Goal: Task Accomplishment & Management: Manage account settings

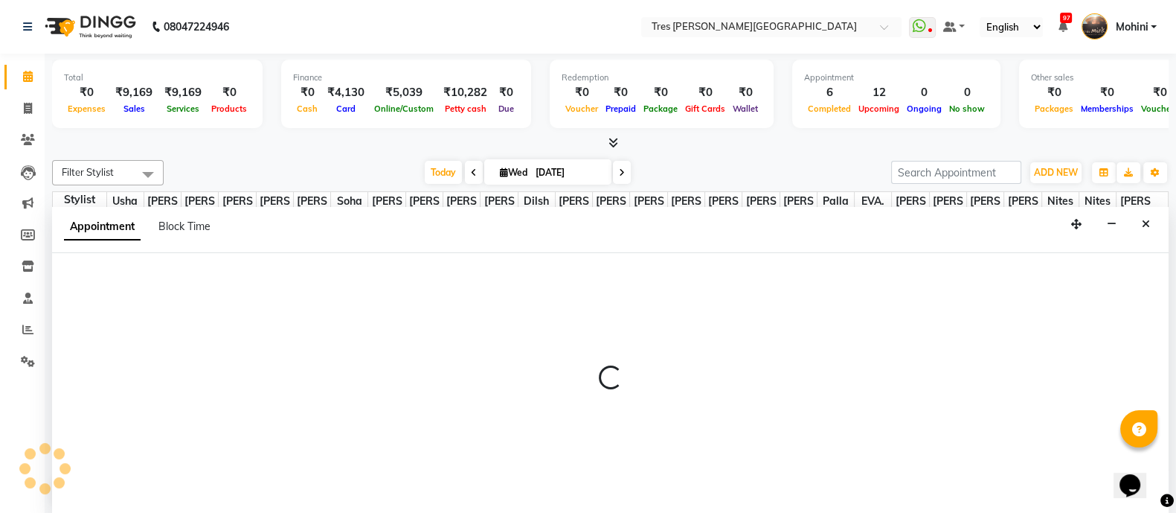
select select "90587"
select select "tentative"
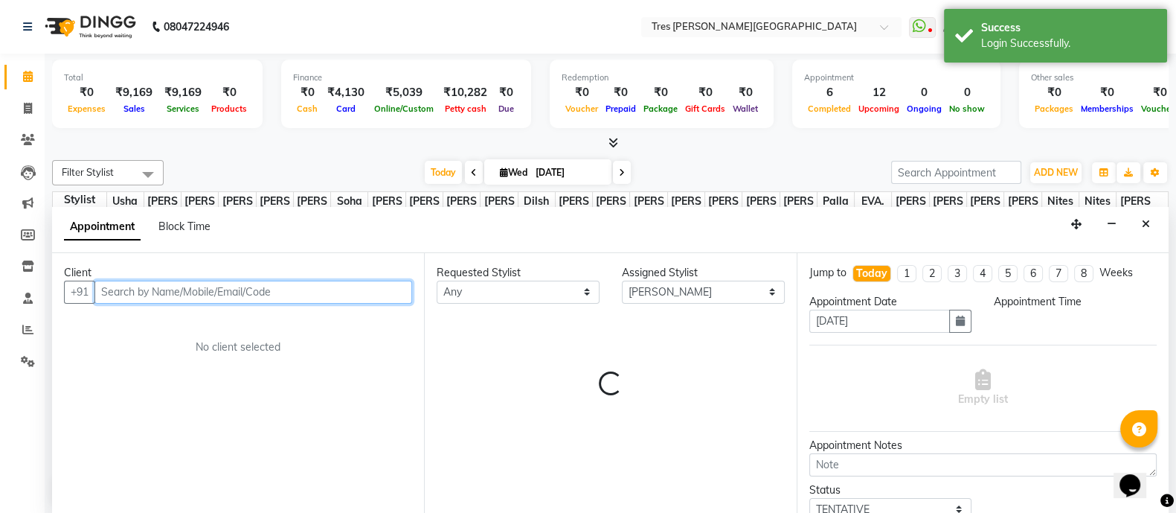
select select "540"
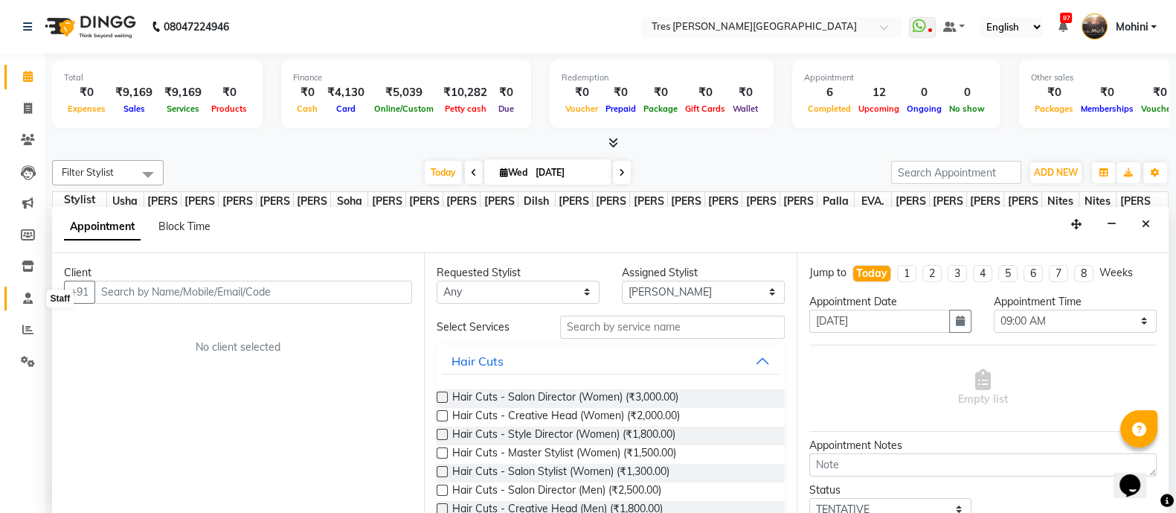
click at [23, 298] on icon at bounding box center [28, 297] width 10 height 11
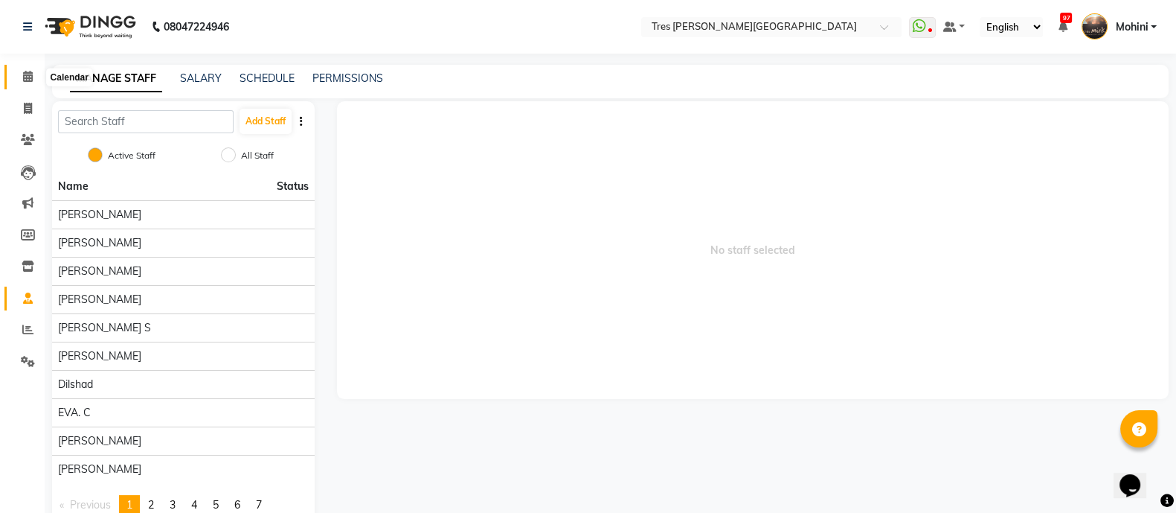
click at [28, 80] on icon at bounding box center [28, 76] width 10 height 11
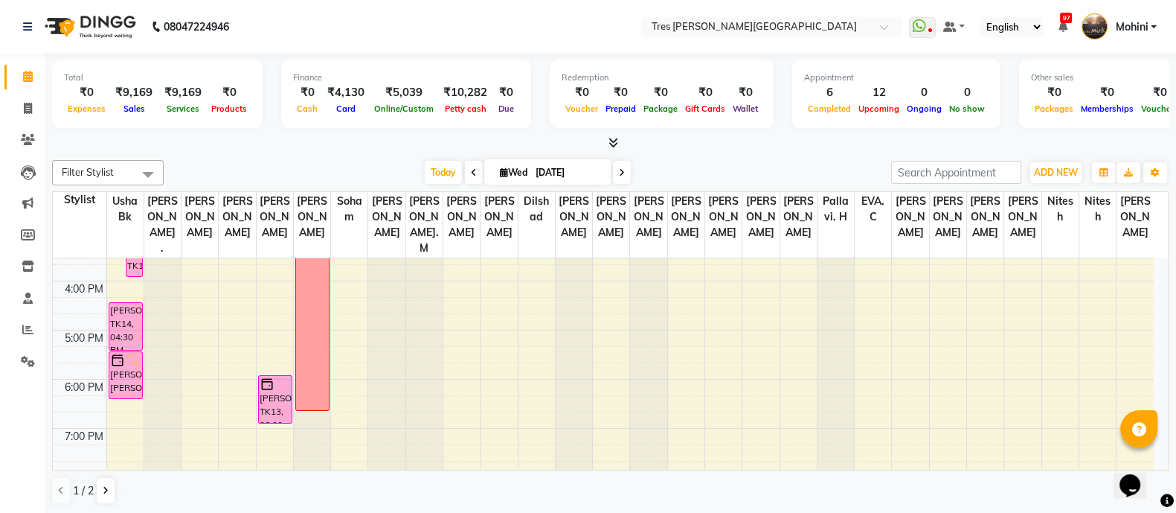
scroll to position [469, 0]
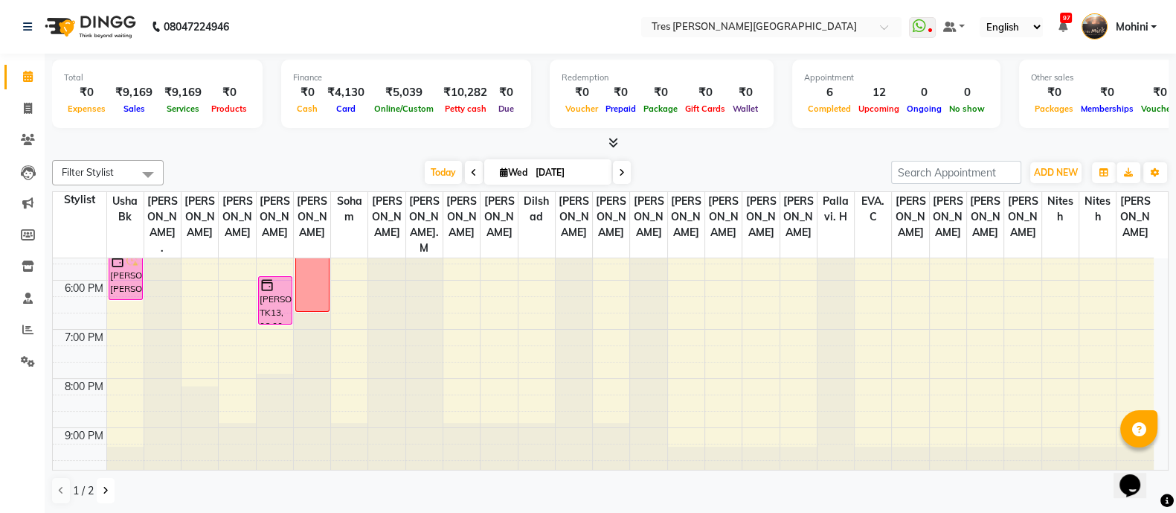
click at [103, 486] on icon at bounding box center [106, 490] width 6 height 9
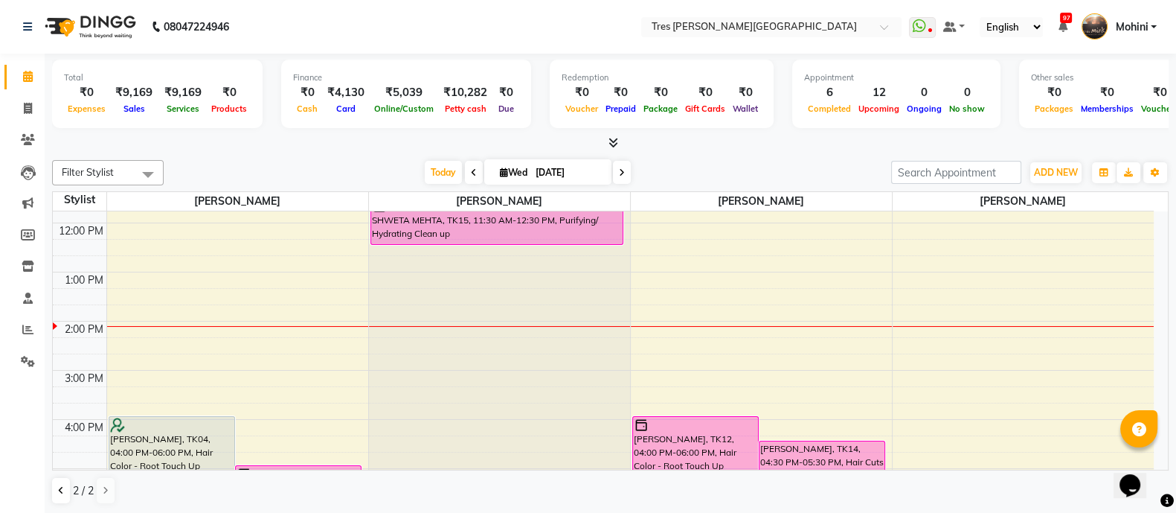
scroll to position [0, 0]
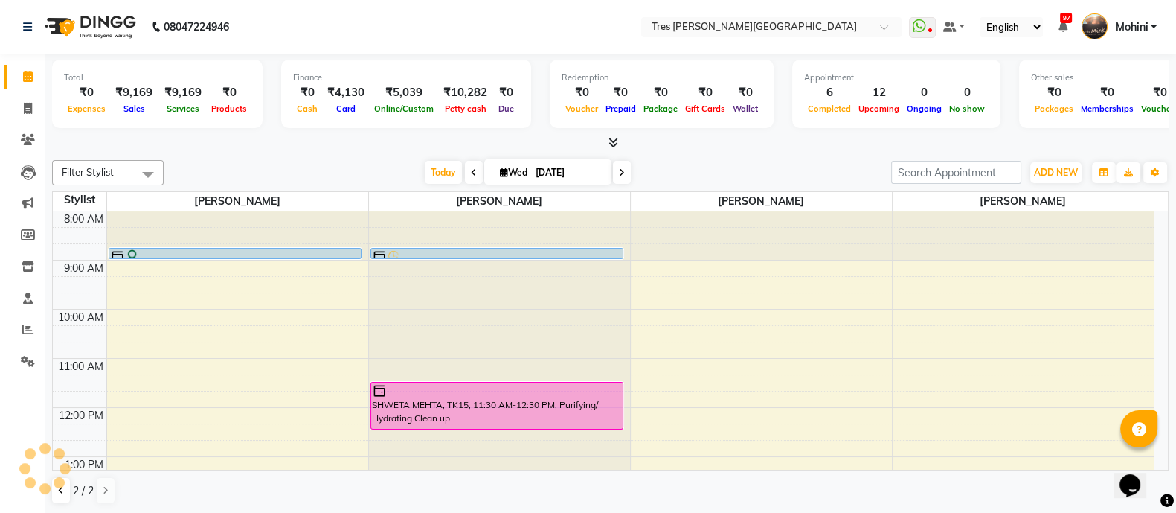
click at [471, 169] on icon at bounding box center [474, 172] width 6 height 9
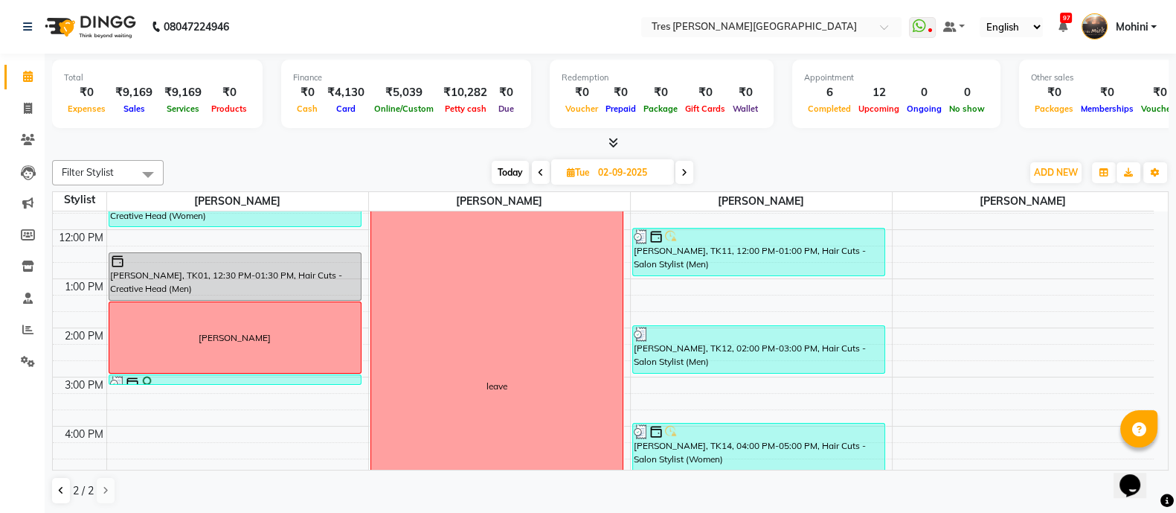
scroll to position [176, 0]
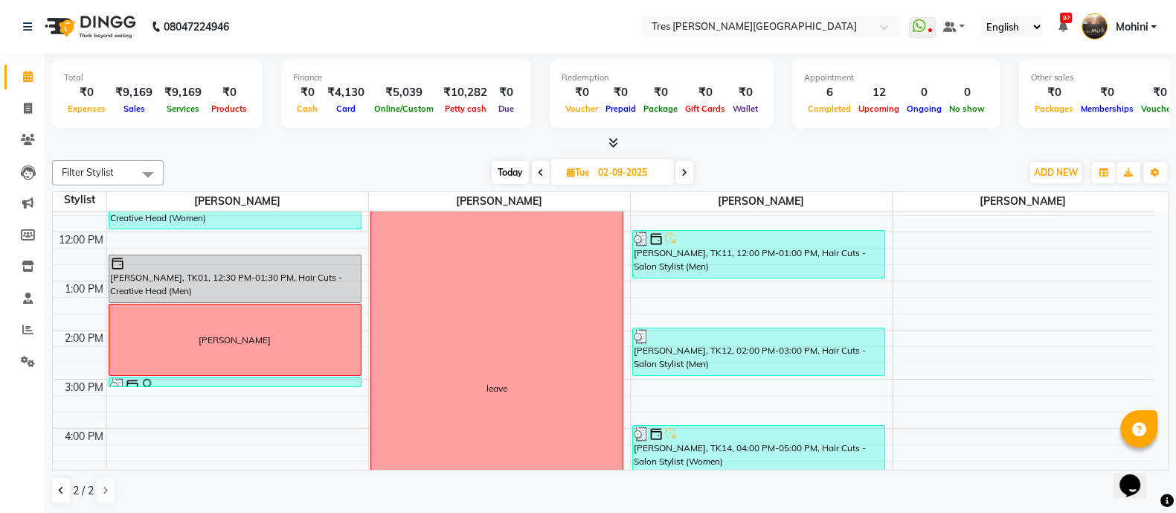
click at [536, 169] on span at bounding box center [541, 172] width 18 height 23
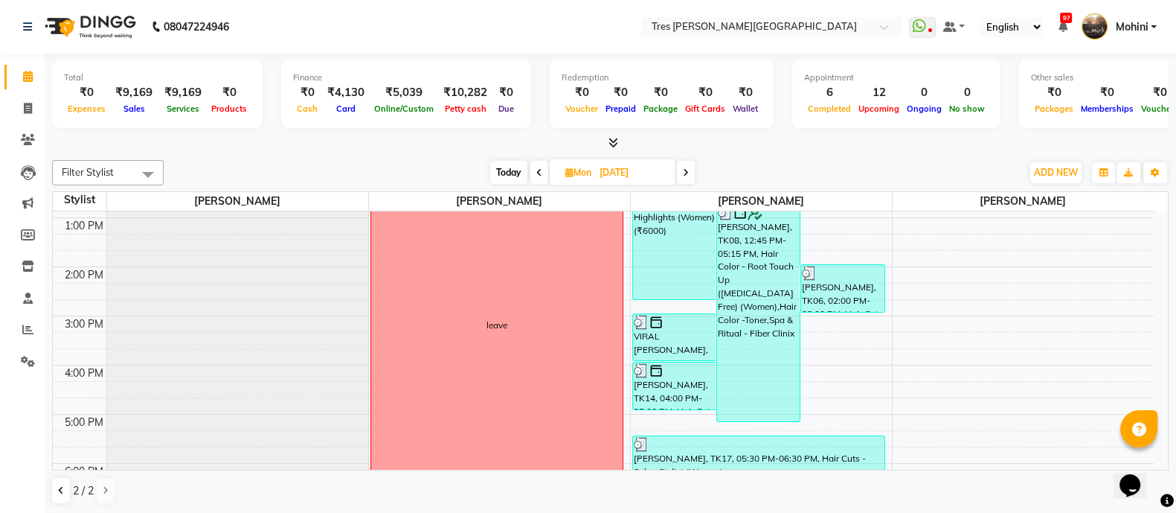
scroll to position [279, 0]
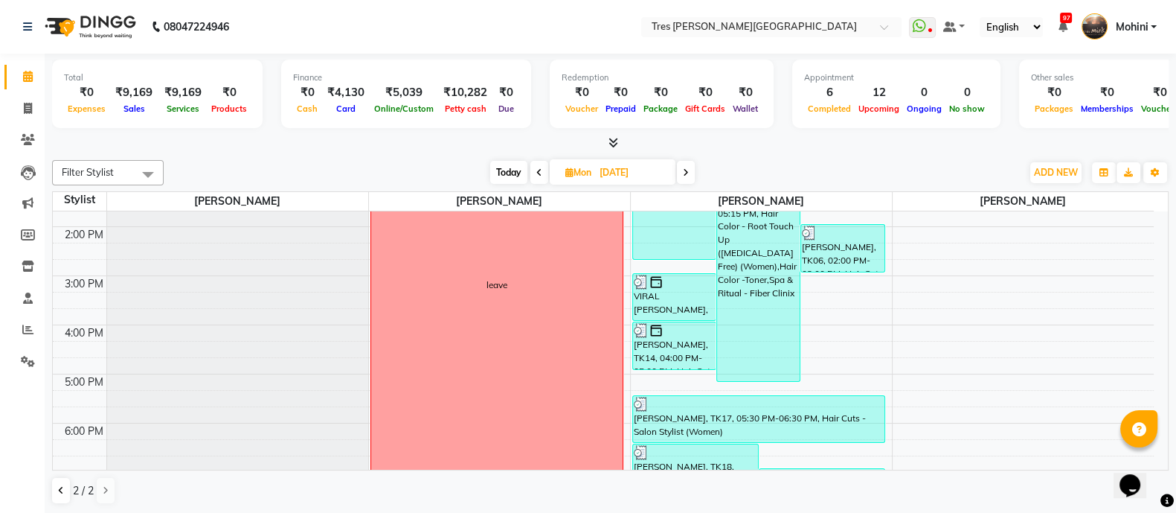
click at [687, 173] on icon at bounding box center [686, 172] width 6 height 9
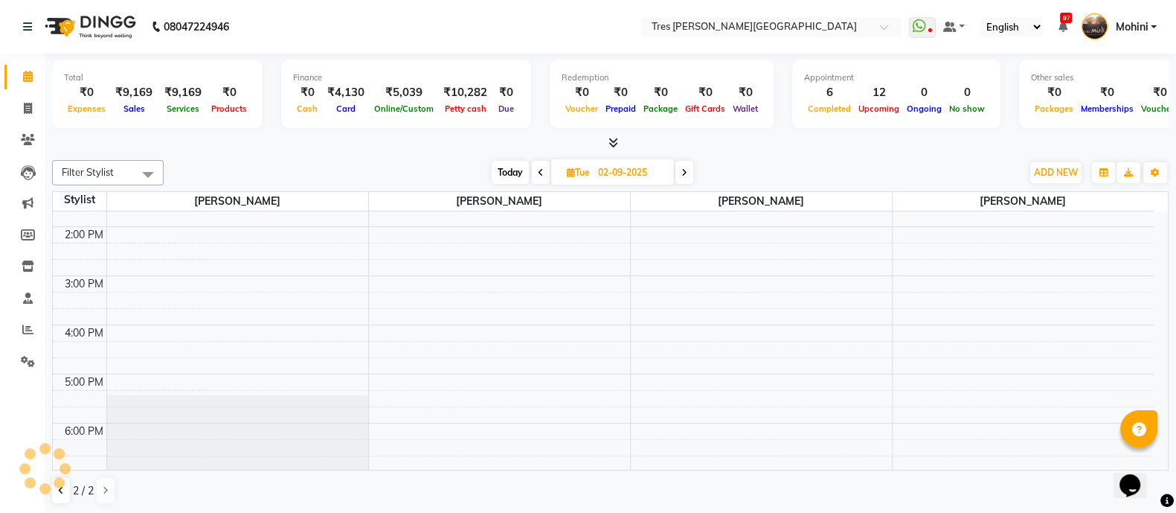
scroll to position [293, 0]
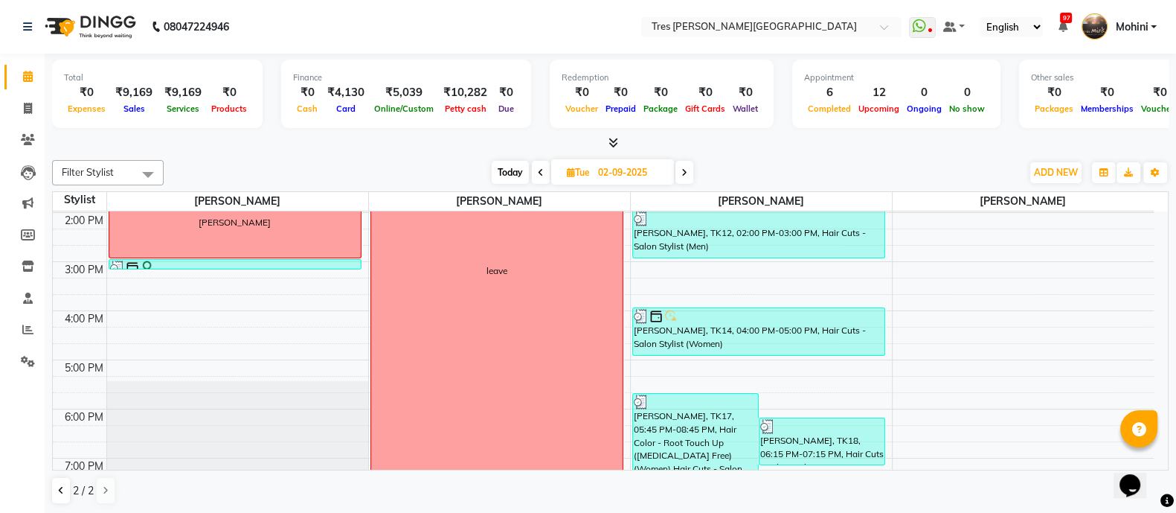
click at [687, 173] on icon at bounding box center [685, 172] width 6 height 9
type input "[DATE]"
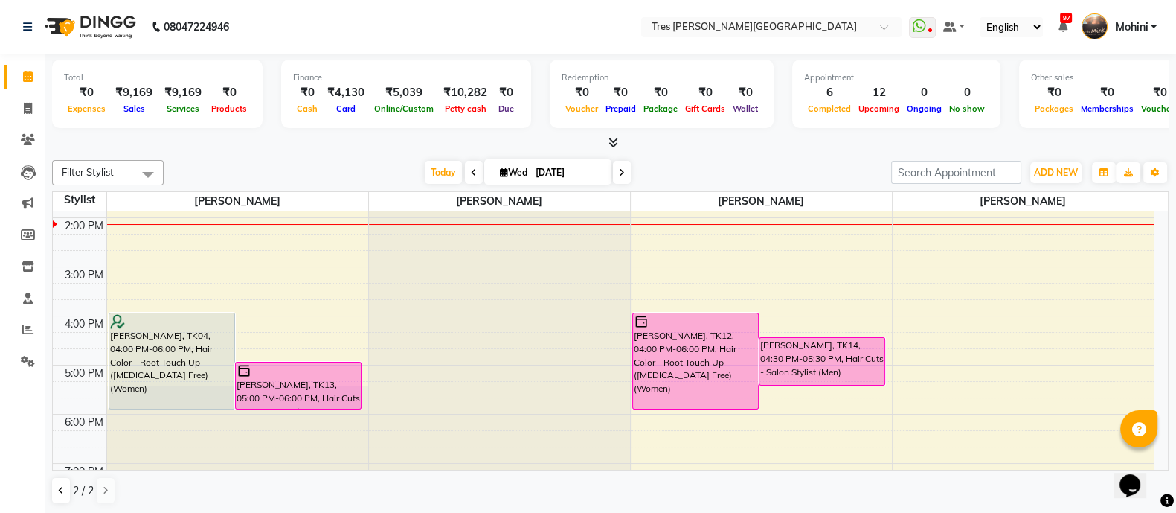
scroll to position [0, 0]
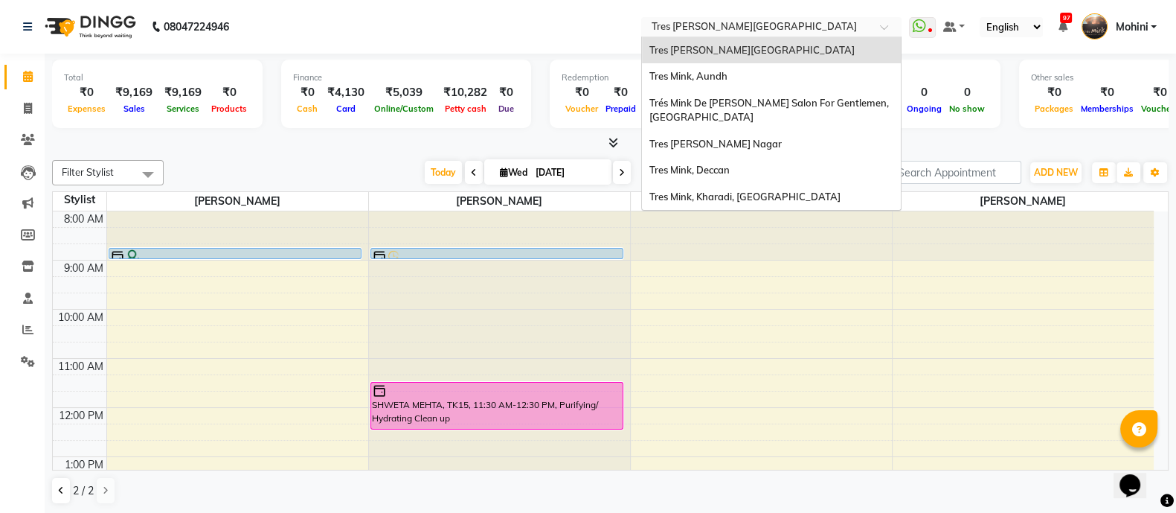
click at [883, 22] on div at bounding box center [771, 28] width 260 height 15
click at [817, 67] on div "Tres Mink, Aundh" at bounding box center [771, 76] width 259 height 27
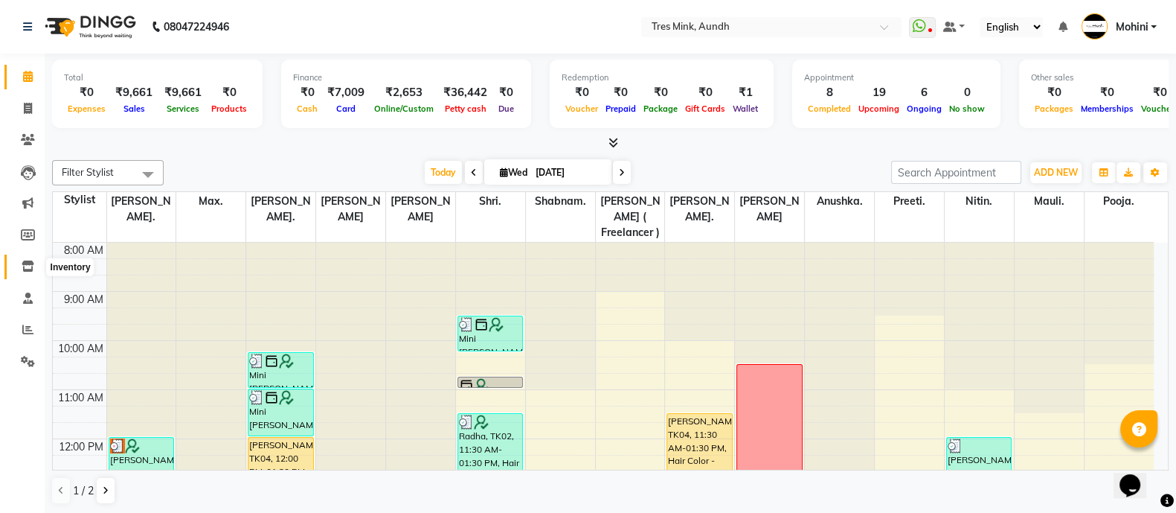
click at [28, 267] on icon at bounding box center [28, 265] width 13 height 11
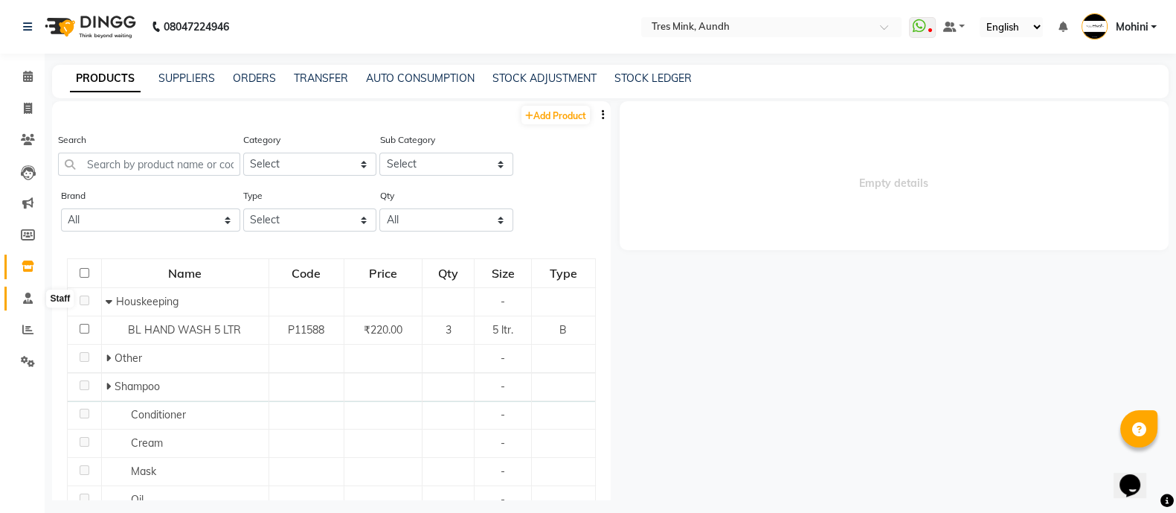
click at [23, 301] on icon at bounding box center [28, 297] width 10 height 11
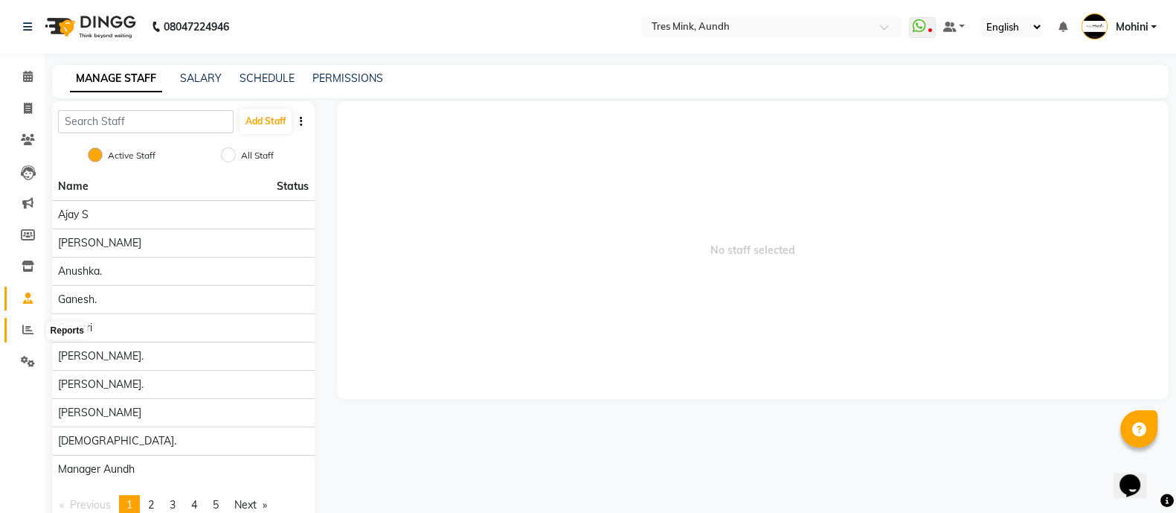
click at [19, 330] on span at bounding box center [28, 329] width 26 height 17
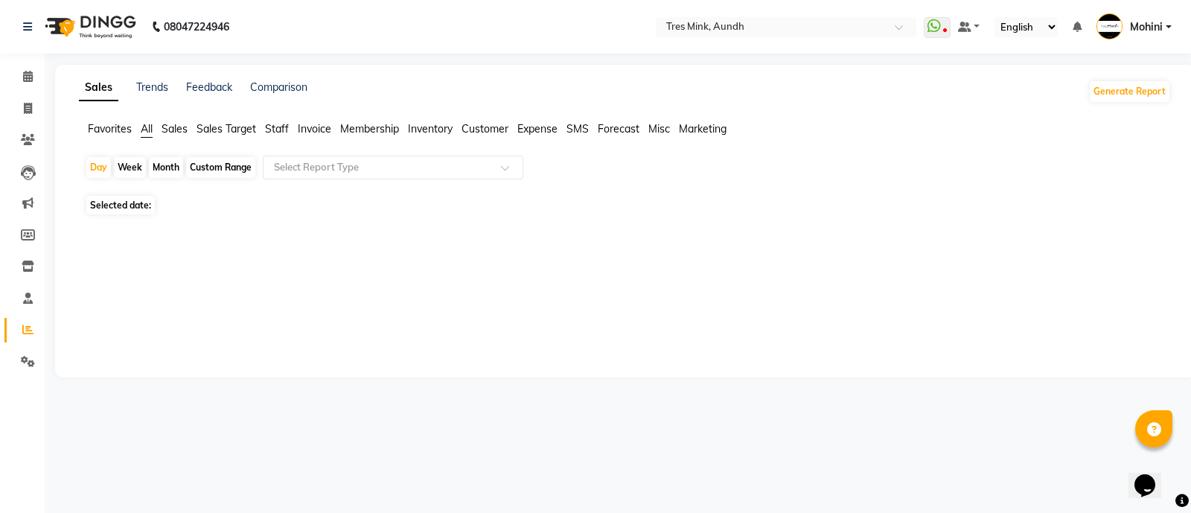
click at [19, 330] on span at bounding box center [28, 329] width 26 height 17
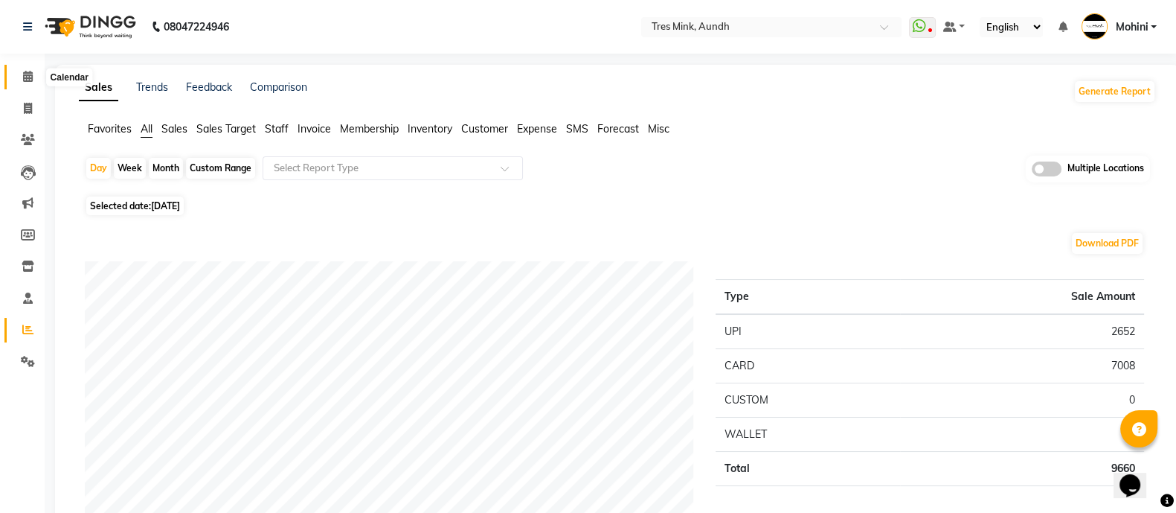
click at [30, 75] on icon at bounding box center [28, 76] width 10 height 11
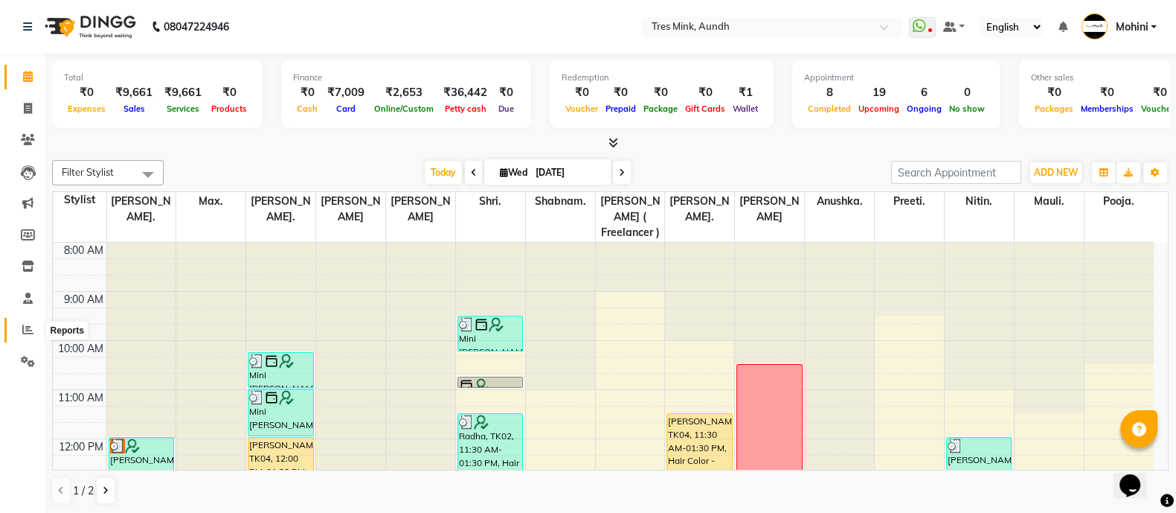
click at [30, 333] on icon at bounding box center [27, 329] width 11 height 11
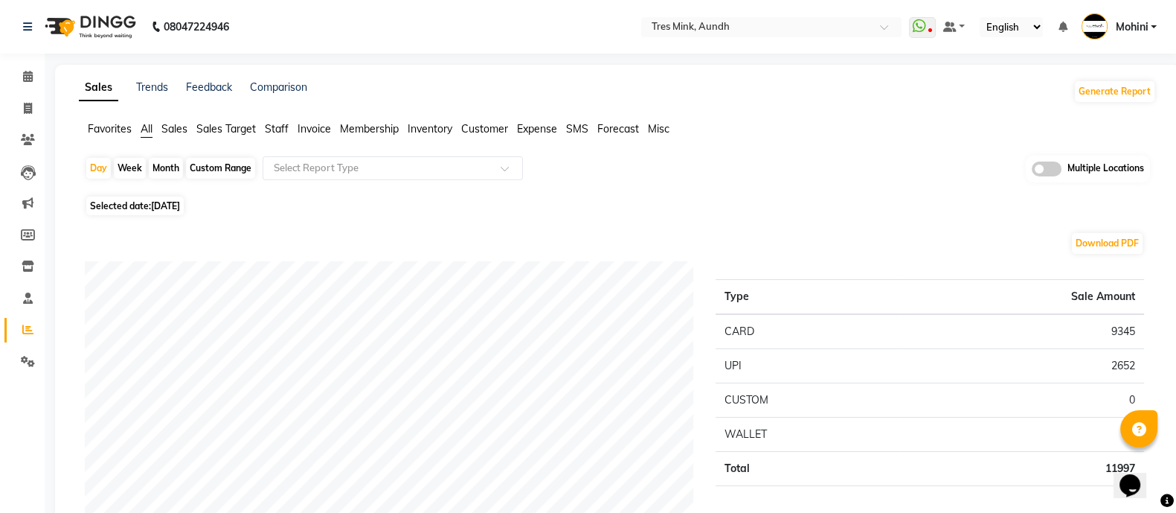
click at [161, 170] on div "Month" at bounding box center [166, 168] width 34 height 21
select select "9"
select select "2025"
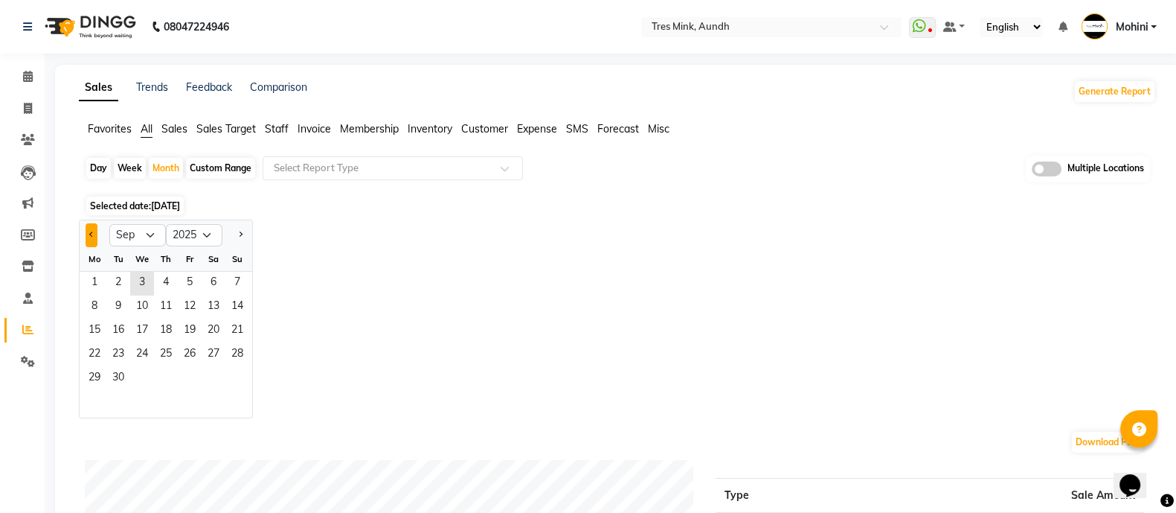
click at [92, 231] on span "Previous month" at bounding box center [91, 233] width 5 height 5
select select "8"
click at [193, 277] on span "1" at bounding box center [190, 284] width 24 height 24
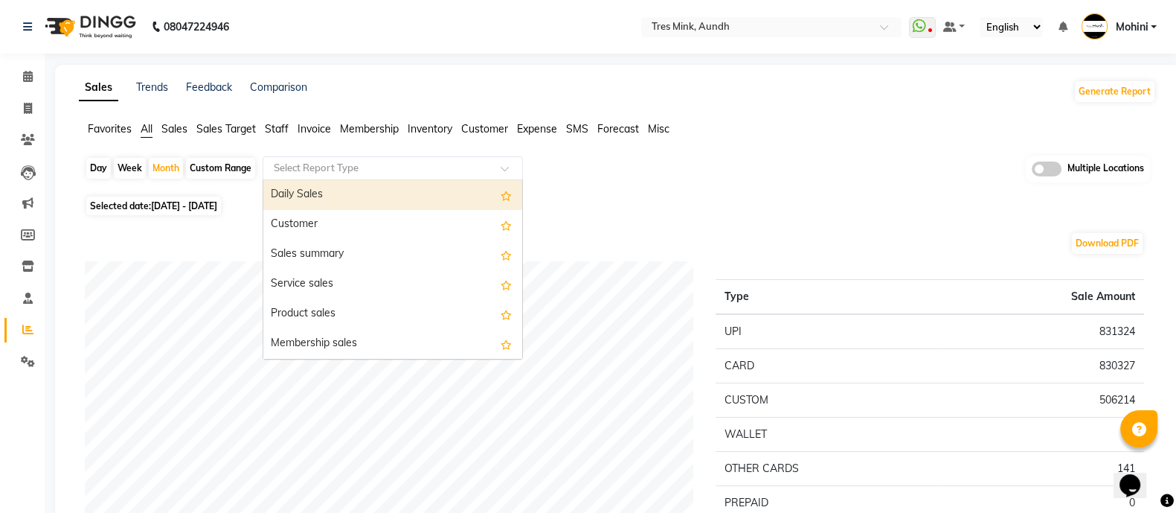
click at [285, 176] on div "Select Report Type" at bounding box center [393, 168] width 260 height 24
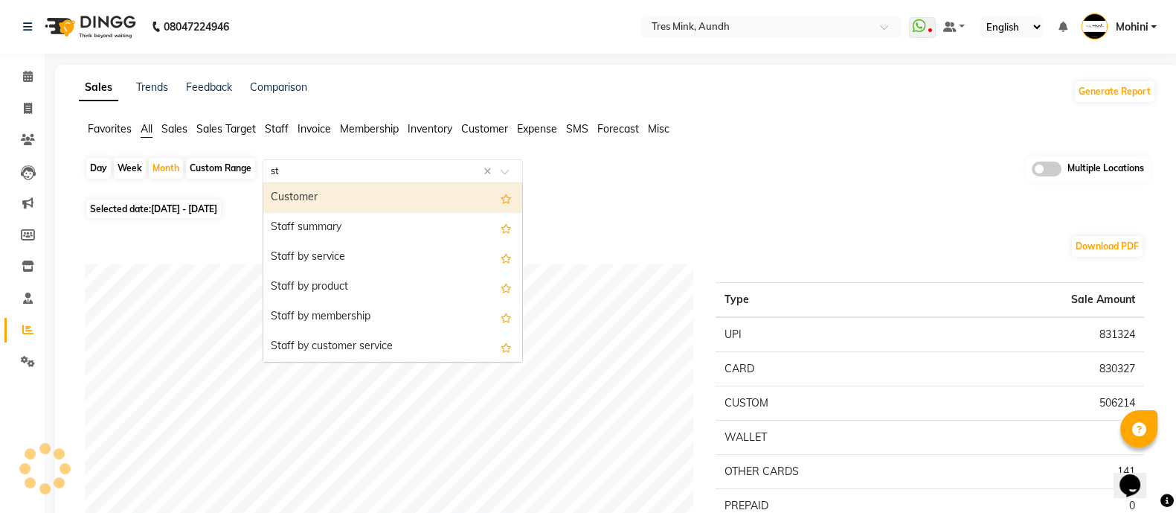
type input "sta"
click at [285, 191] on div "Staff summary" at bounding box center [392, 198] width 259 height 30
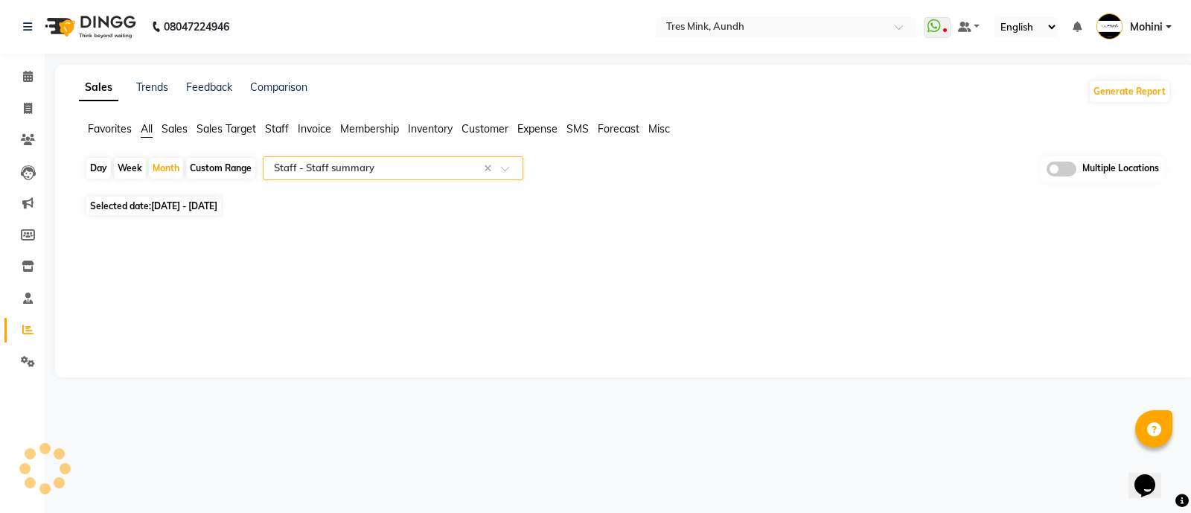
select select "filtered_report"
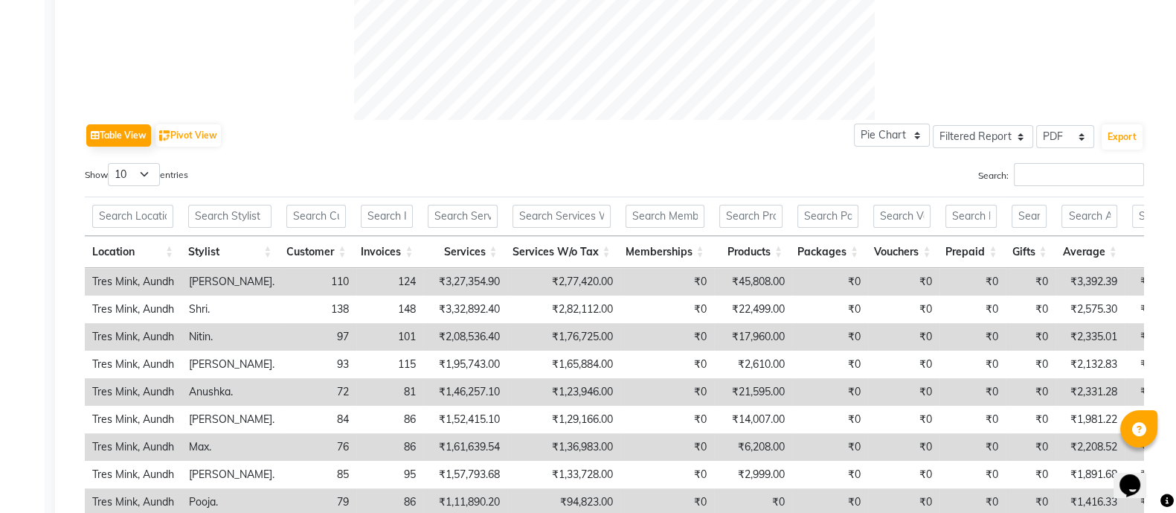
scroll to position [637, 0]
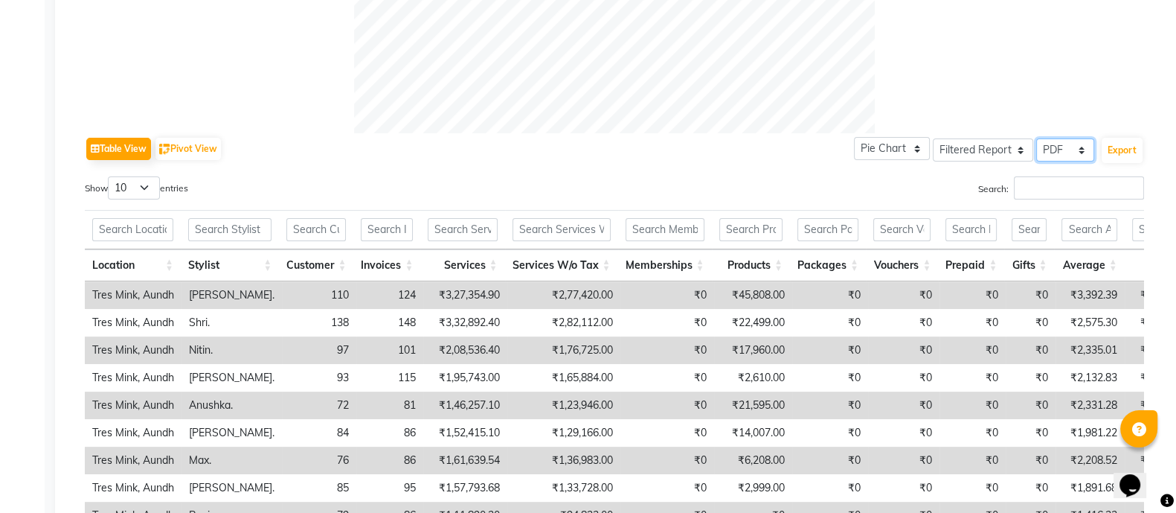
click at [1066, 153] on select "Select CSV PDF" at bounding box center [1065, 149] width 58 height 23
select select "csv"
click at [1037, 138] on select "Select CSV PDF" at bounding box center [1065, 149] width 58 height 23
click at [1127, 150] on button "Export" at bounding box center [1122, 150] width 41 height 25
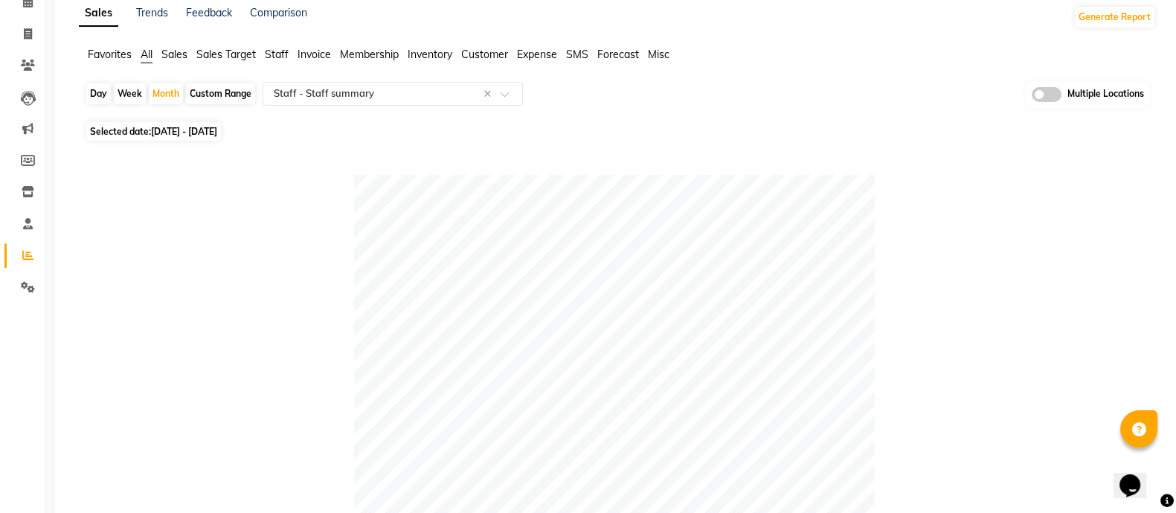
scroll to position [0, 0]
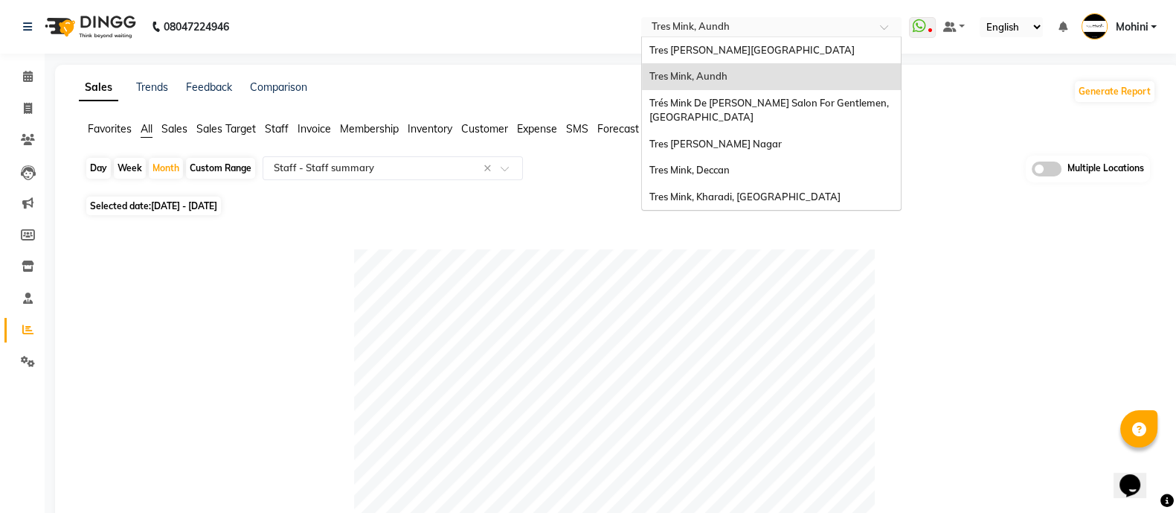
click at [885, 25] on span at bounding box center [889, 31] width 19 height 15
click at [800, 51] on div "Tres Mink, Koregoan Park" at bounding box center [771, 50] width 259 height 27
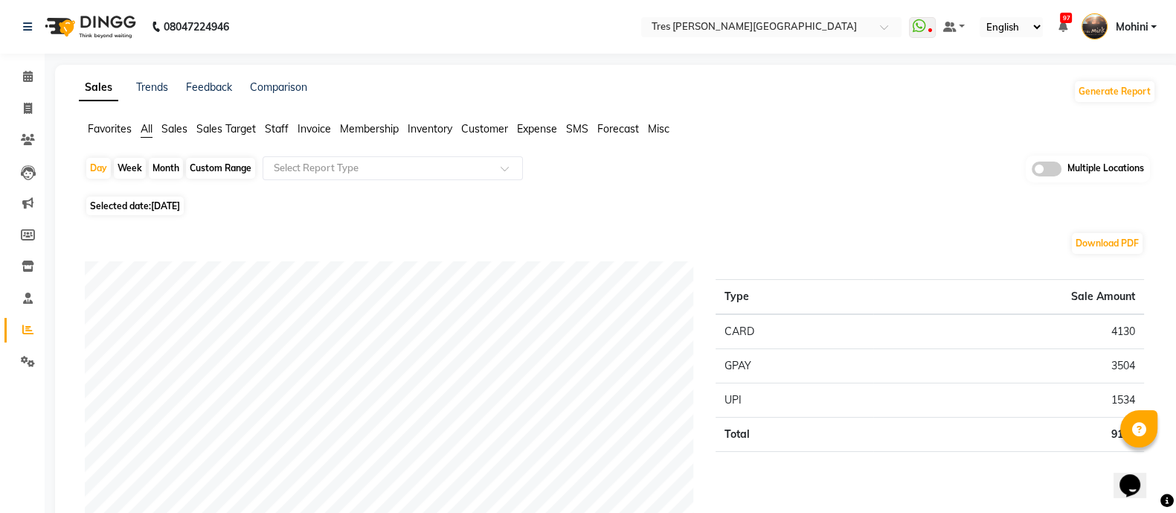
click at [164, 166] on div "Month" at bounding box center [166, 168] width 34 height 21
select select "9"
select select "2025"
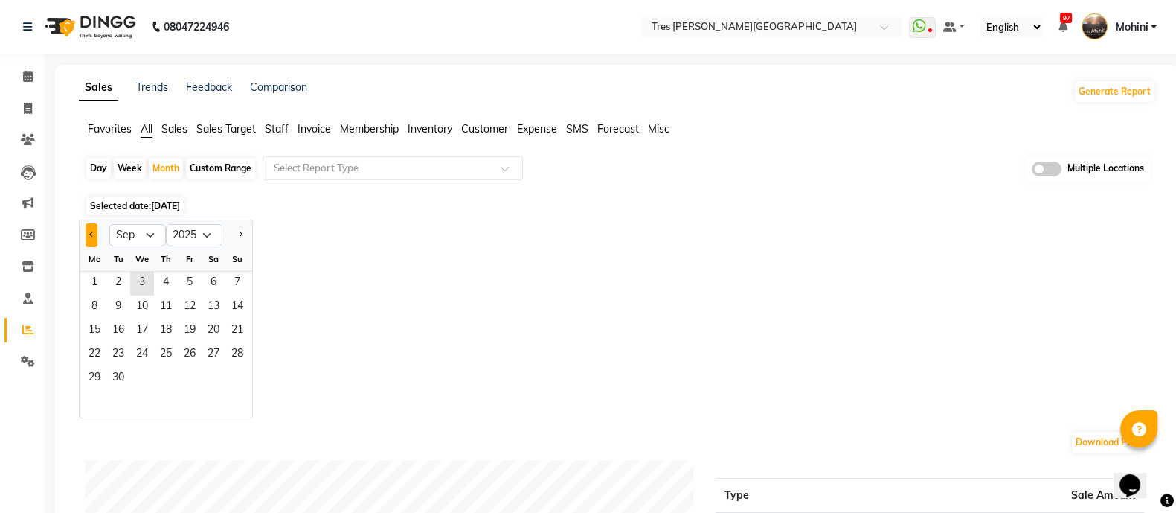
click at [91, 228] on button "Previous month" at bounding box center [92, 235] width 12 height 24
select select "8"
click at [191, 281] on span "1" at bounding box center [190, 284] width 24 height 24
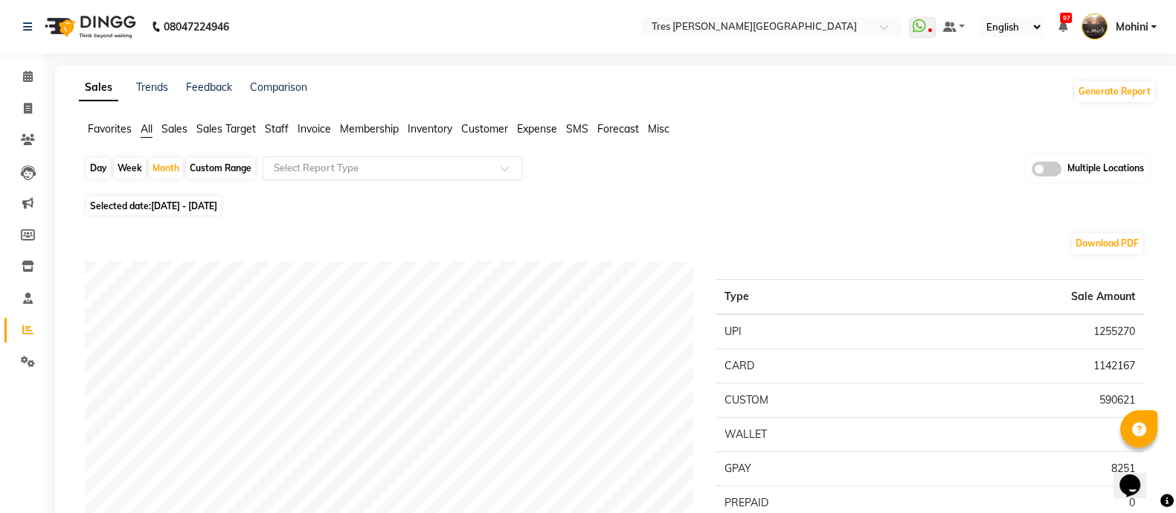
click at [296, 169] on input "text" at bounding box center [378, 168] width 214 height 15
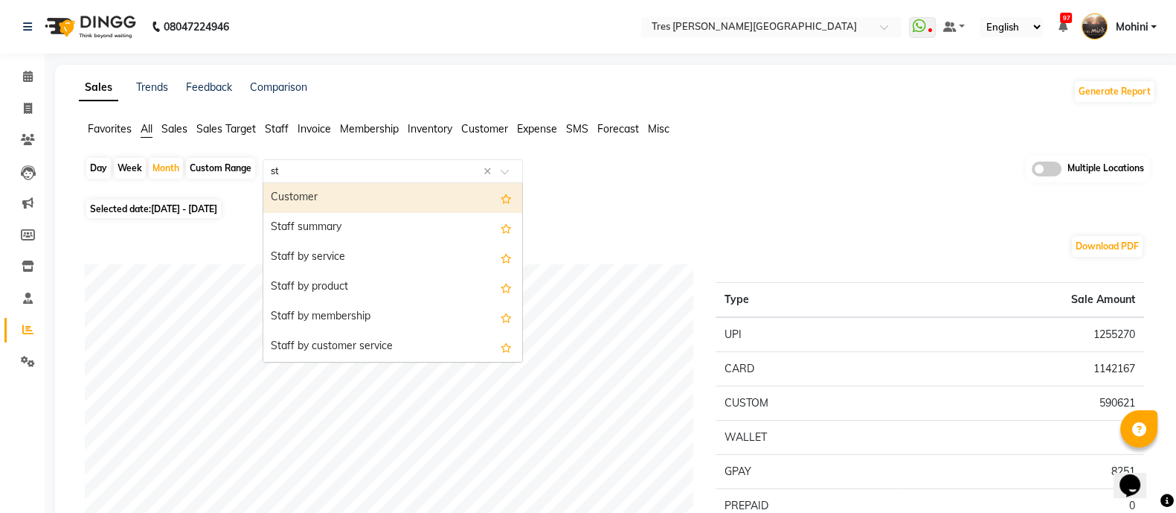
type input "sta"
click at [305, 196] on div "Staff summary" at bounding box center [392, 198] width 259 height 30
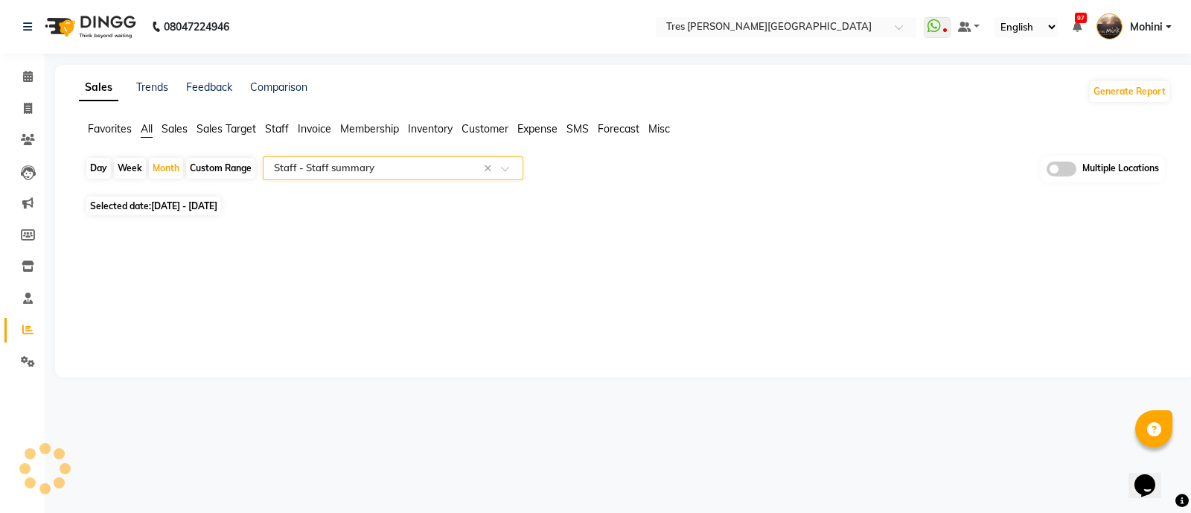
select select "filtered_report"
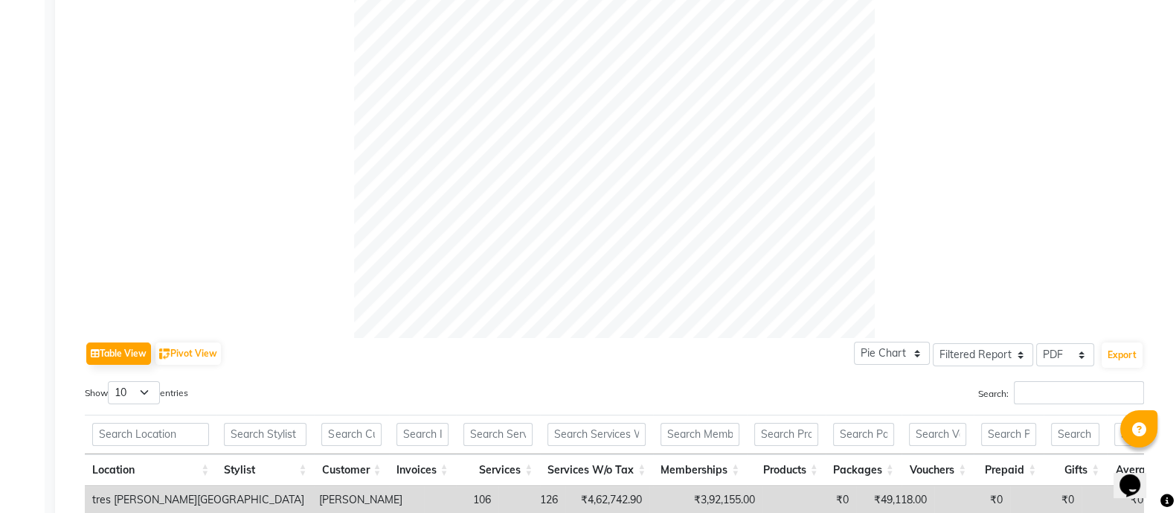
scroll to position [564, 0]
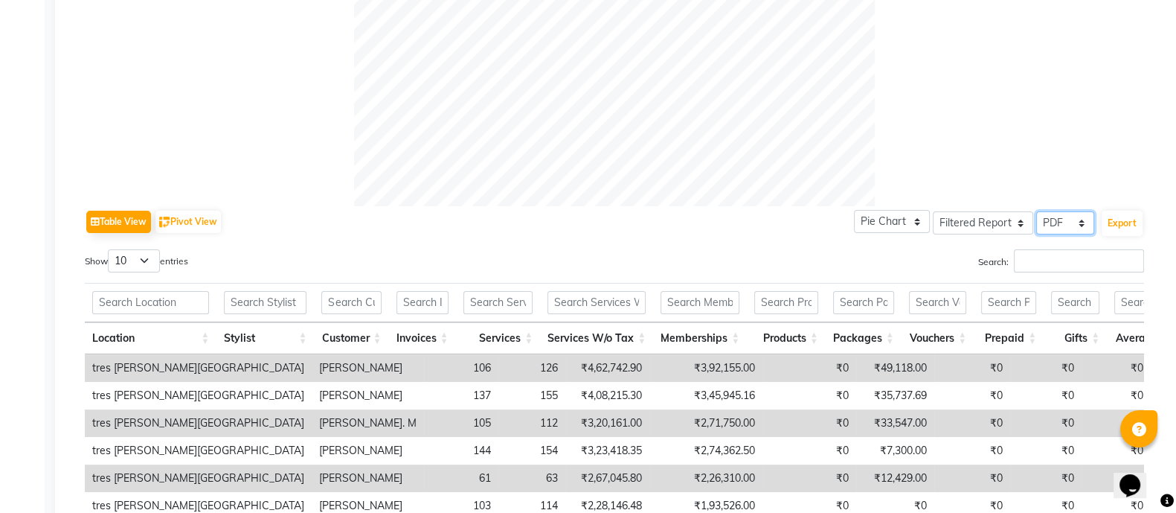
click at [1083, 222] on select "Select CSV PDF" at bounding box center [1065, 222] width 58 height 23
select select "csv"
click at [1037, 211] on select "Select CSV PDF" at bounding box center [1065, 222] width 58 height 23
click at [1116, 225] on button "Export" at bounding box center [1122, 223] width 41 height 25
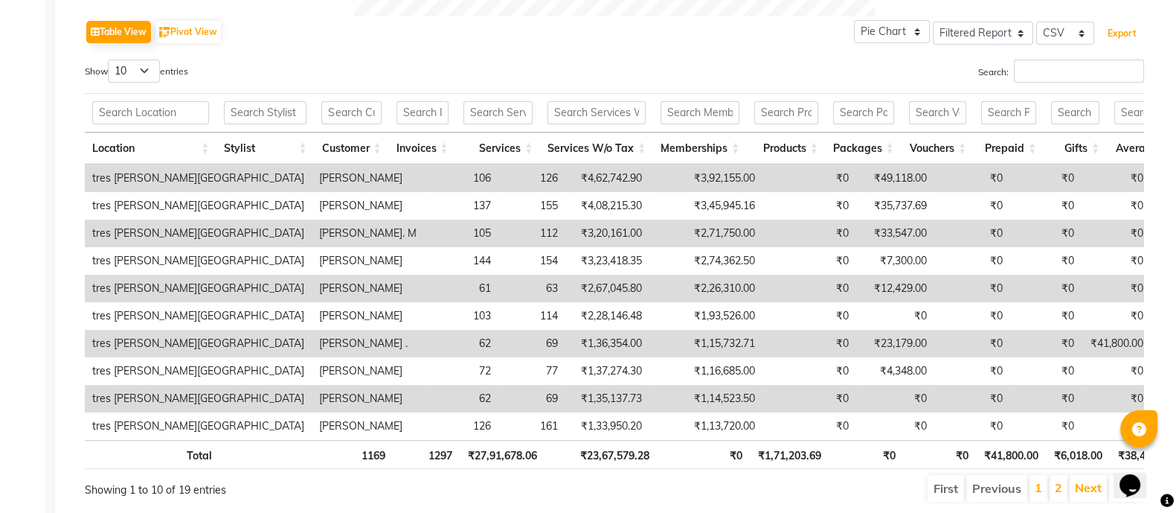
scroll to position [819, 0]
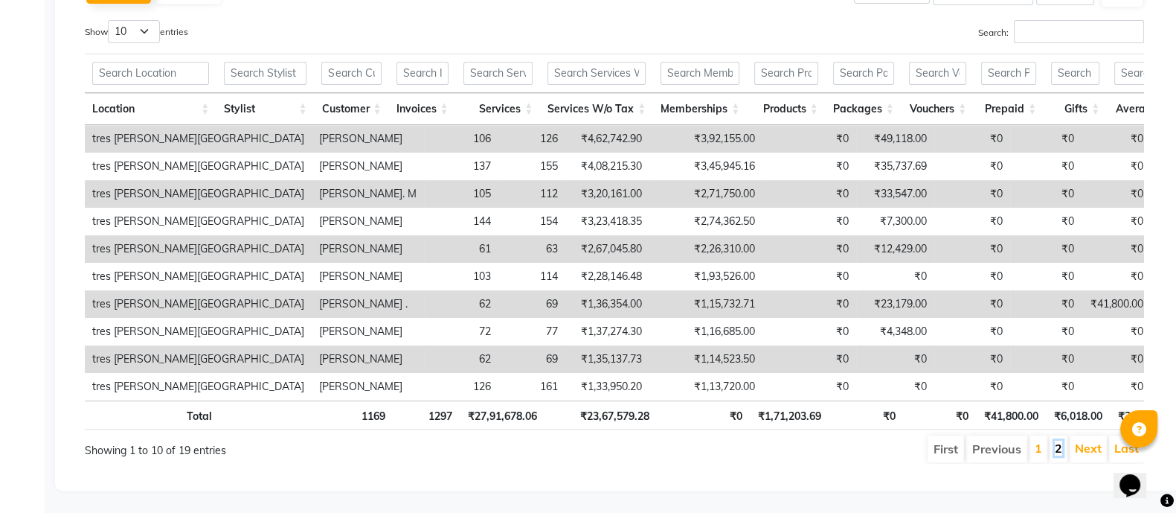
click at [1060, 440] on link "2" at bounding box center [1058, 447] width 7 height 15
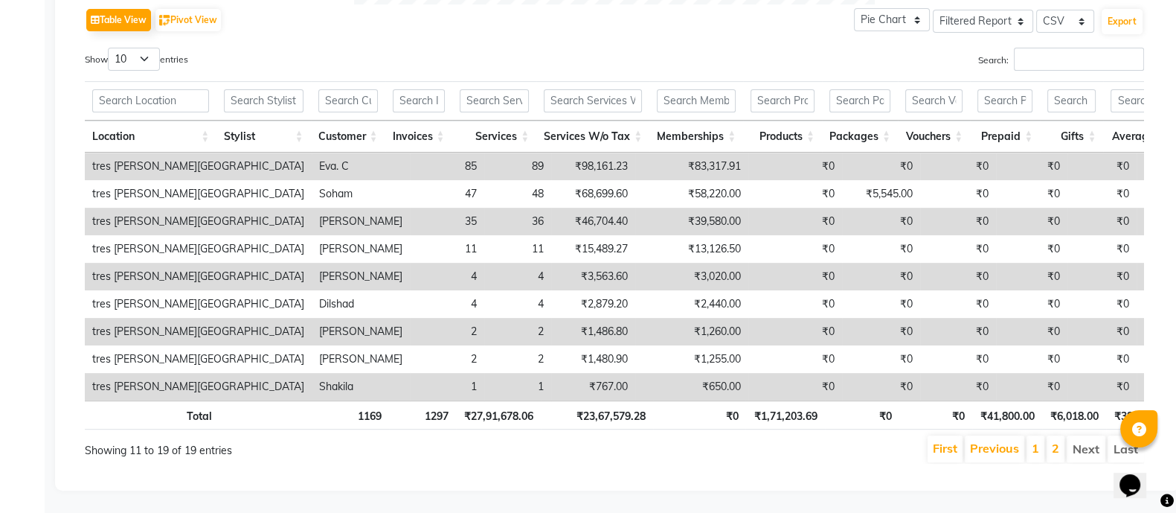
scroll to position [792, 0]
click at [1060, 440] on link "2" at bounding box center [1055, 447] width 7 height 15
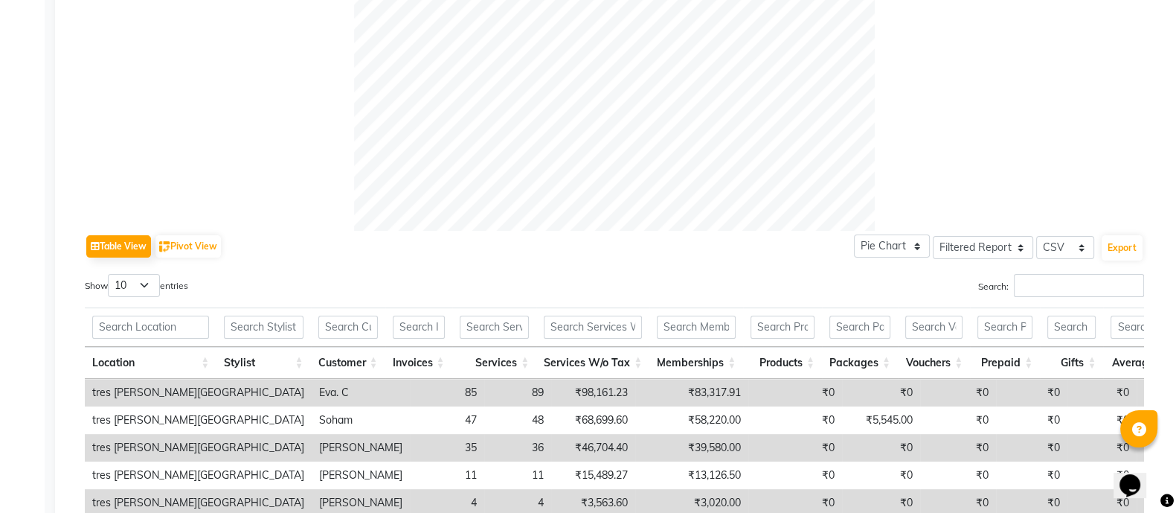
scroll to position [542, 0]
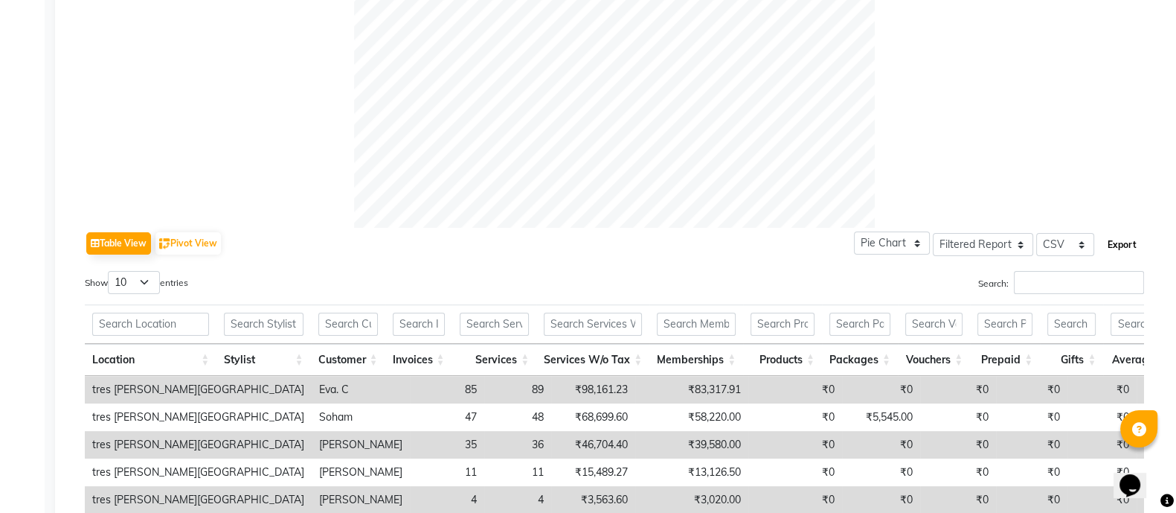
click at [1108, 243] on button "Export" at bounding box center [1122, 244] width 41 height 25
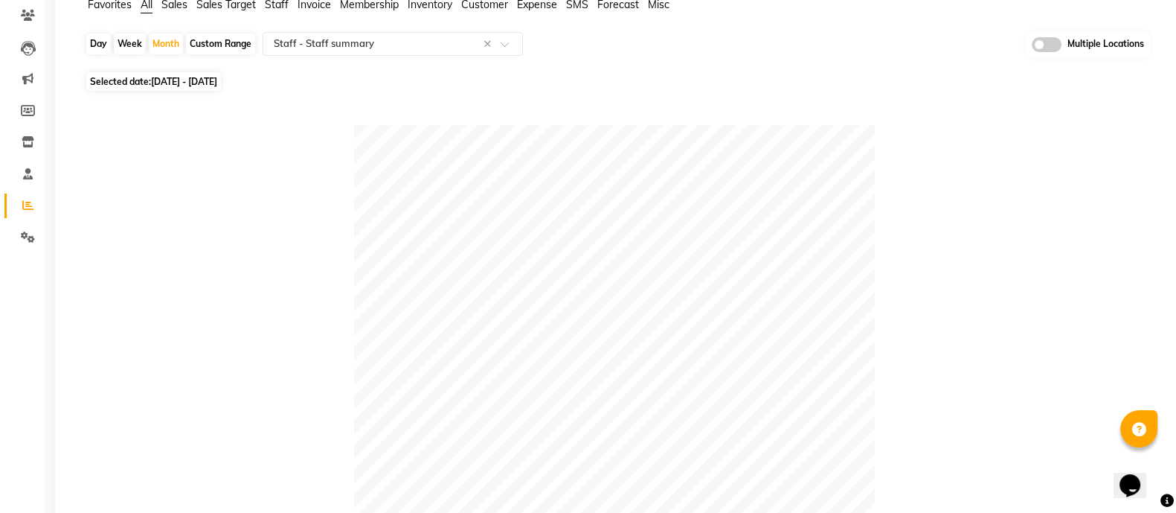
scroll to position [0, 0]
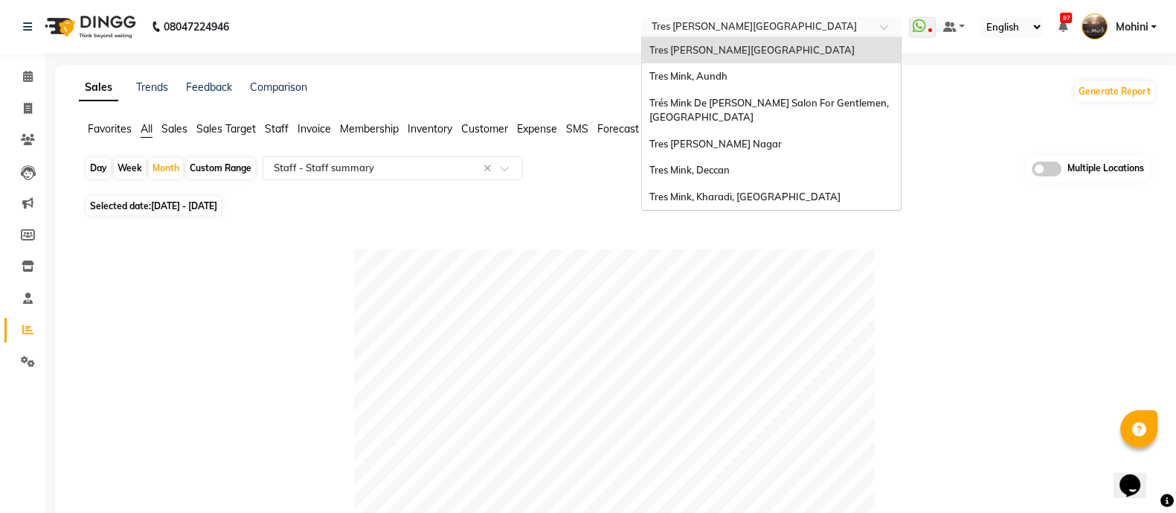
click at [885, 22] on div at bounding box center [771, 28] width 260 height 15
click at [798, 173] on div "Tres Mink, Deccan" at bounding box center [771, 170] width 259 height 27
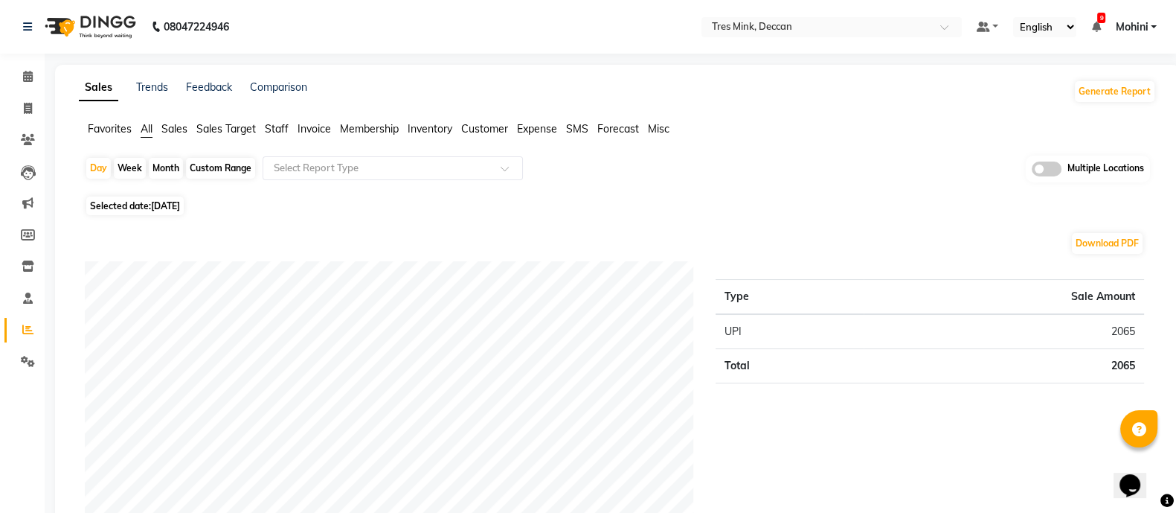
click at [176, 167] on div "Month" at bounding box center [166, 168] width 34 height 21
select select "9"
select select "2025"
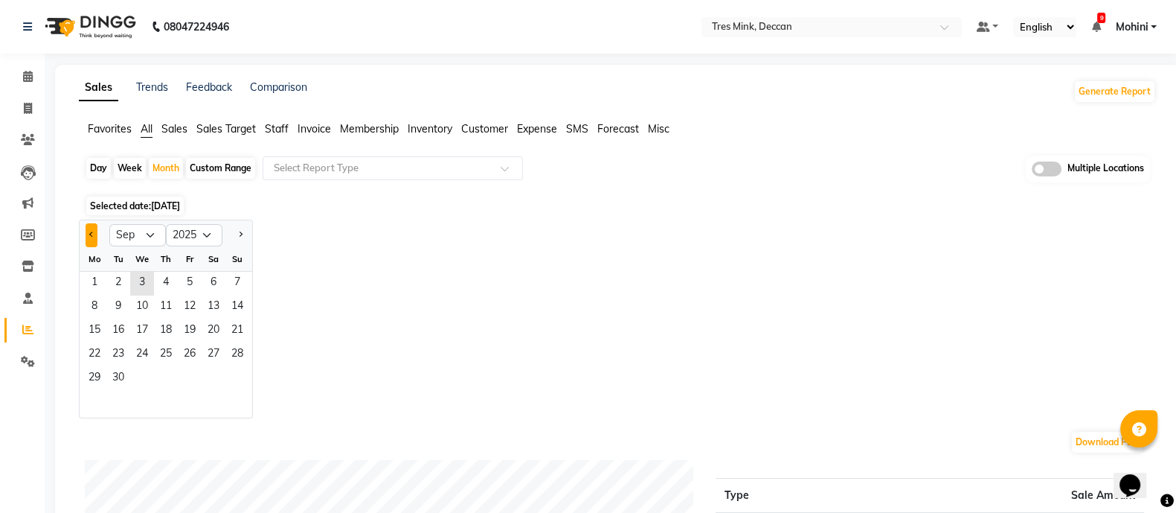
click at [93, 228] on button "Previous month" at bounding box center [92, 235] width 12 height 24
select select "8"
click at [182, 276] on span "1" at bounding box center [190, 284] width 24 height 24
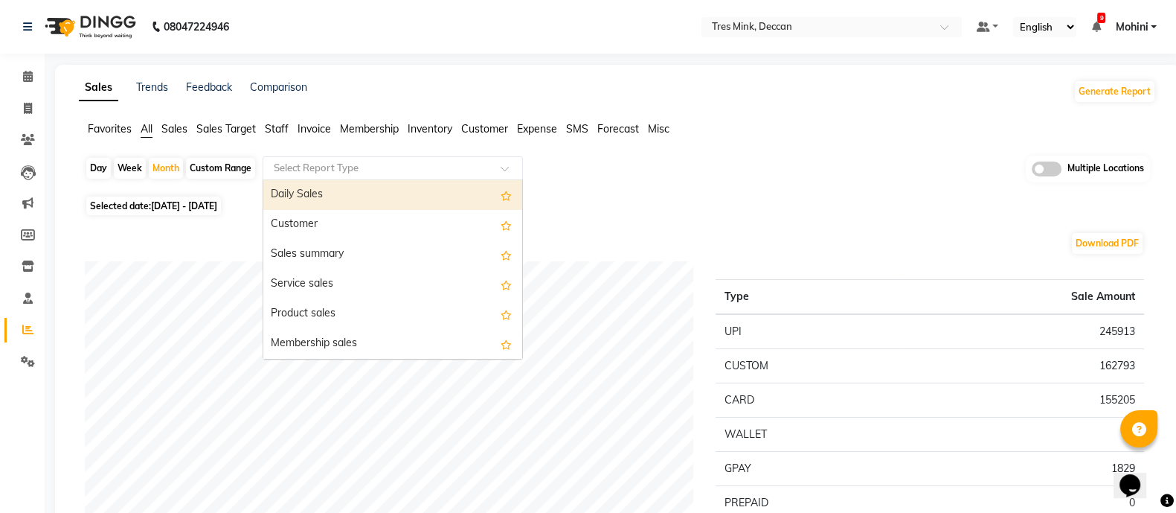
click at [423, 169] on input "text" at bounding box center [378, 168] width 214 height 15
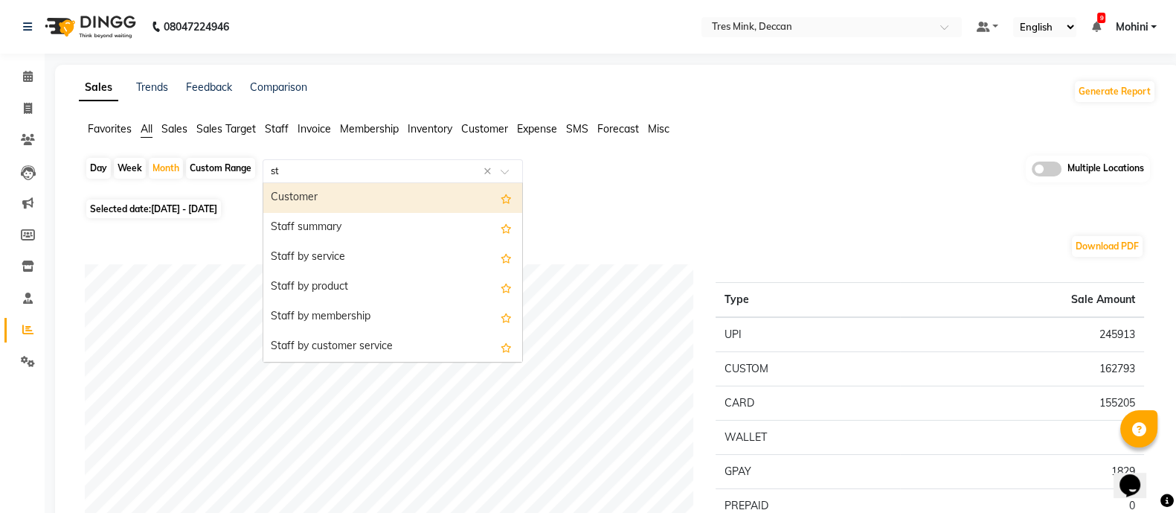
type input "sta"
click at [400, 198] on div "Staff summary" at bounding box center [392, 198] width 259 height 30
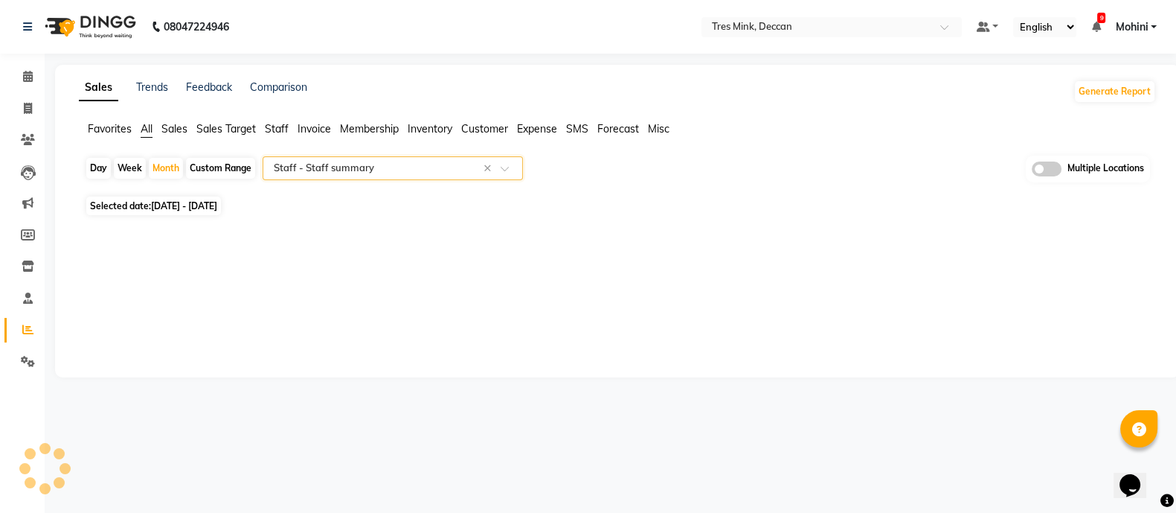
select select "filtered_report"
select select "pdf"
click at [31, 76] on icon at bounding box center [28, 76] width 10 height 11
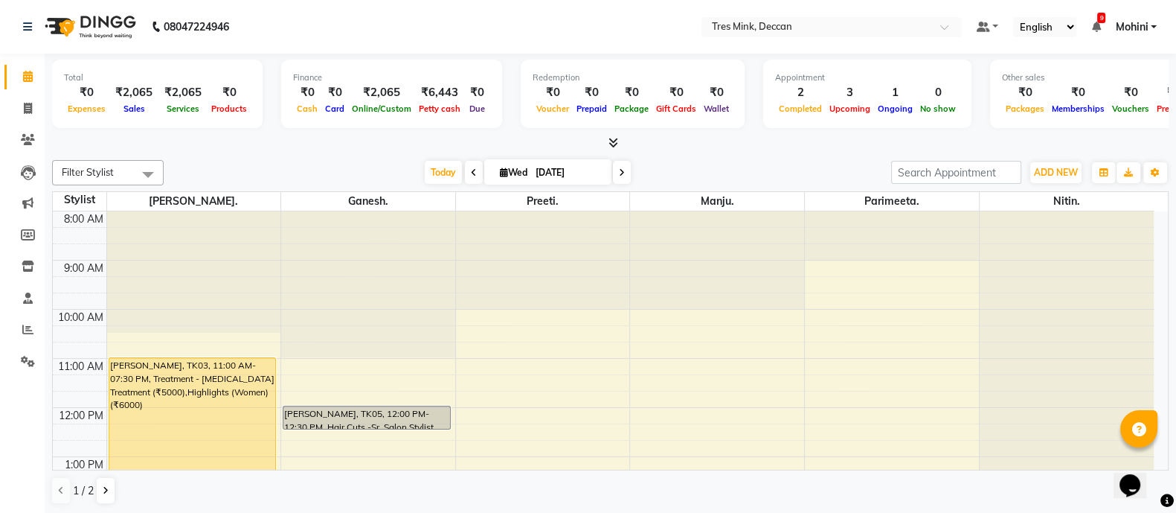
click at [471, 171] on icon at bounding box center [474, 172] width 6 height 9
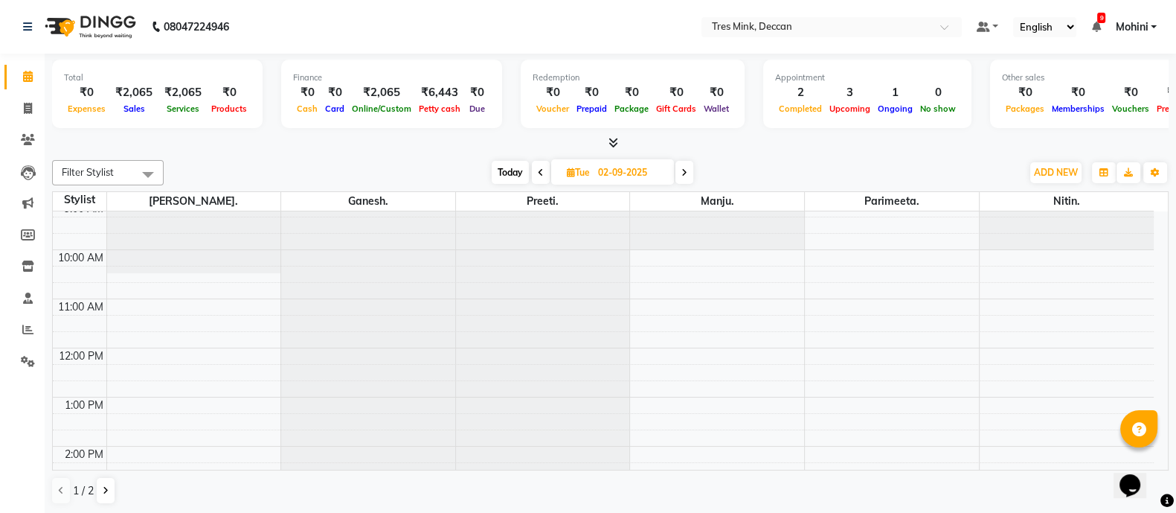
scroll to position [42, 0]
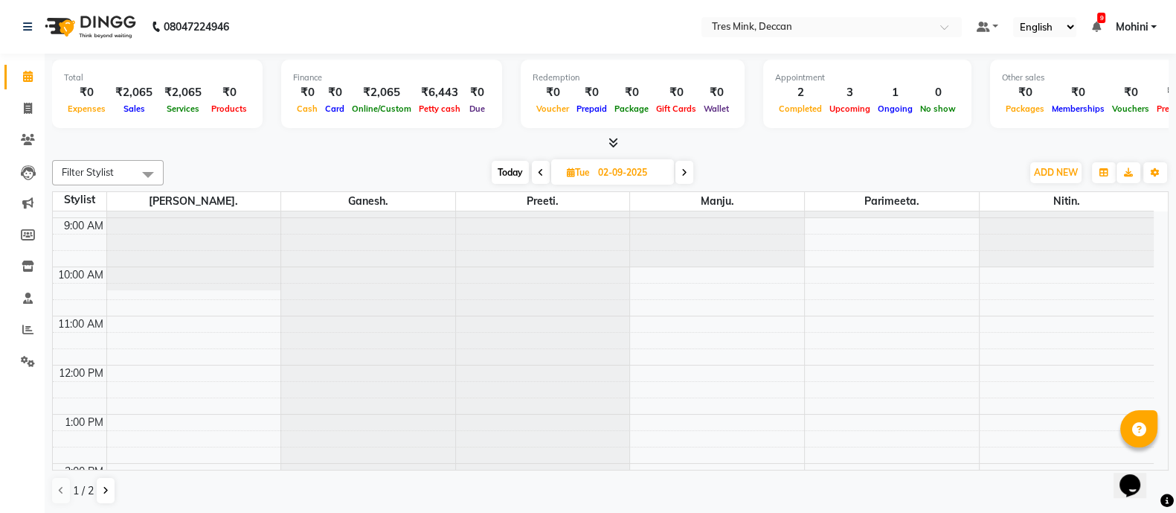
click at [539, 170] on icon at bounding box center [541, 172] width 6 height 9
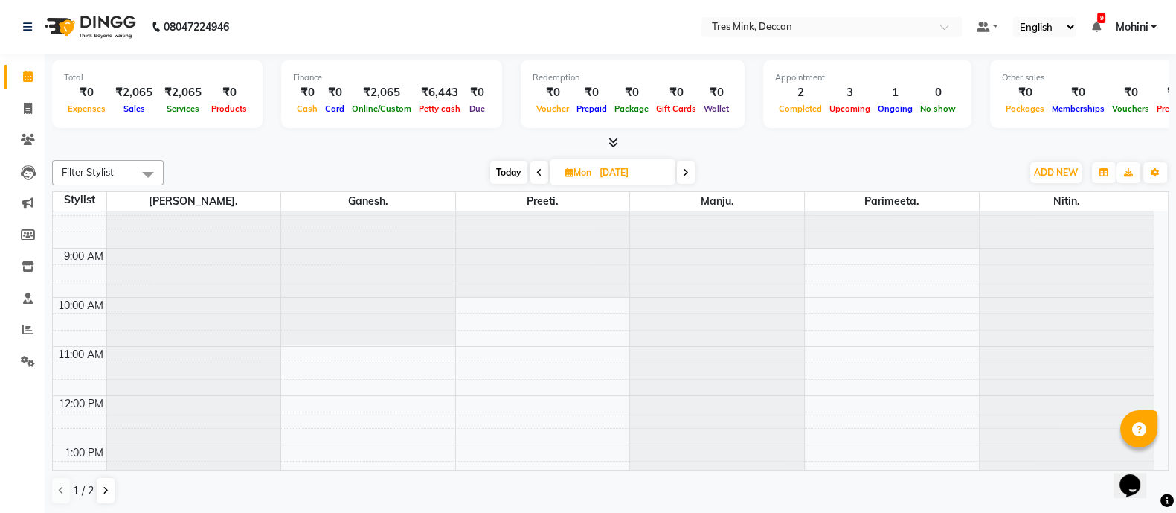
scroll to position [0, 0]
click at [535, 165] on span at bounding box center [540, 172] width 18 height 23
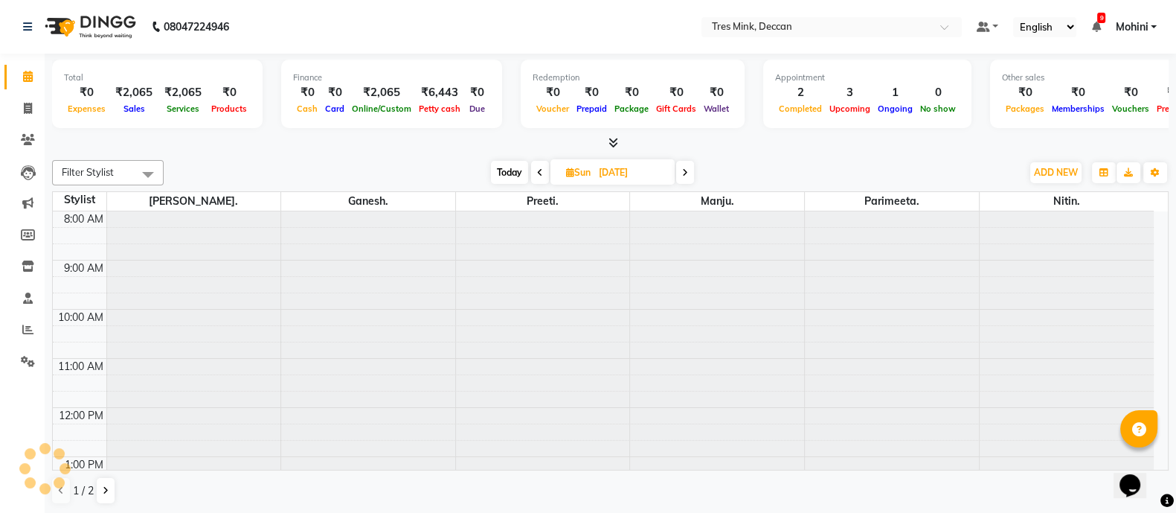
scroll to position [293, 0]
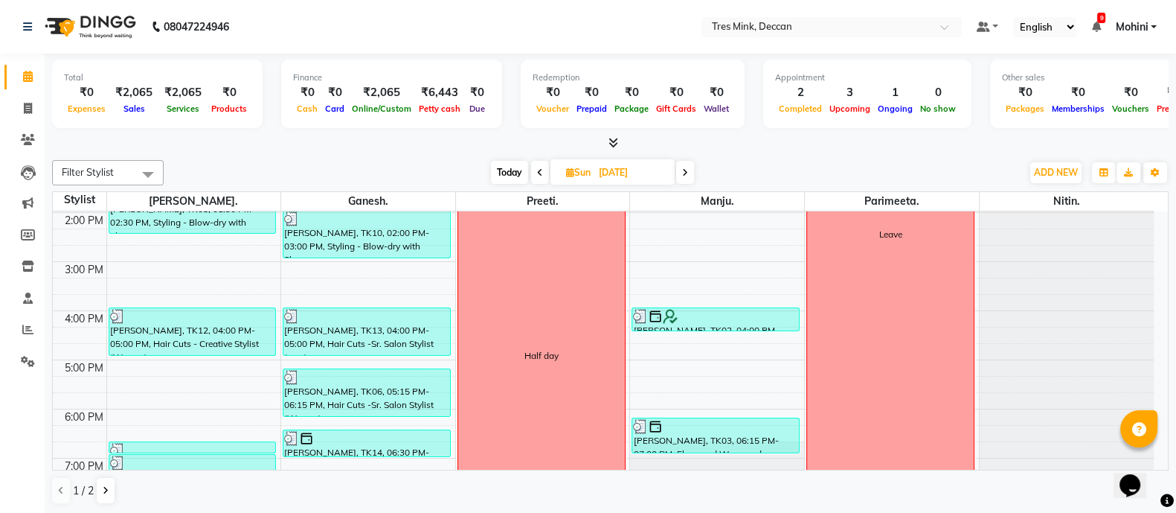
click at [535, 165] on span at bounding box center [540, 172] width 18 height 23
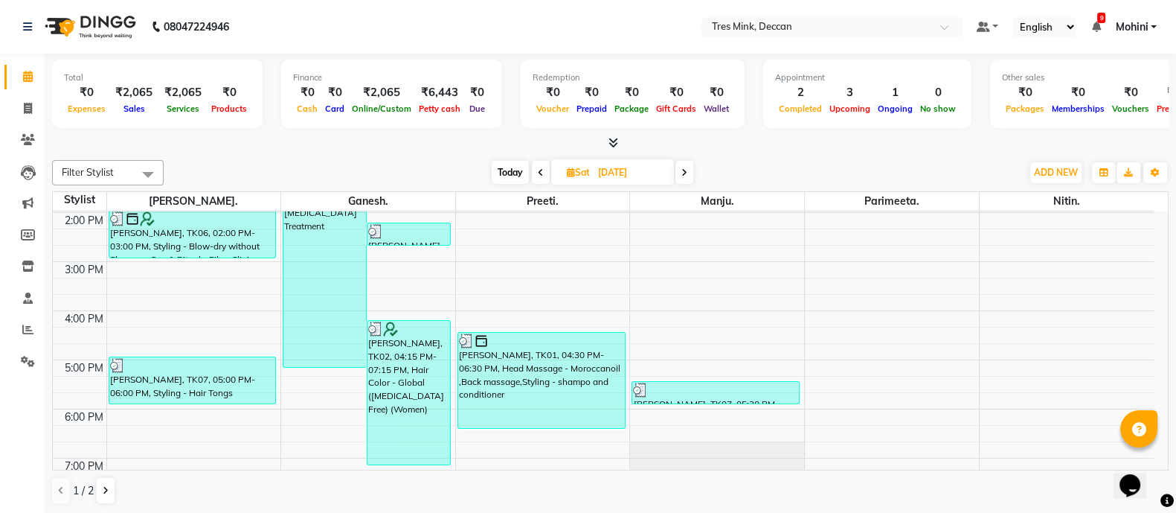
click at [535, 165] on span at bounding box center [541, 172] width 18 height 23
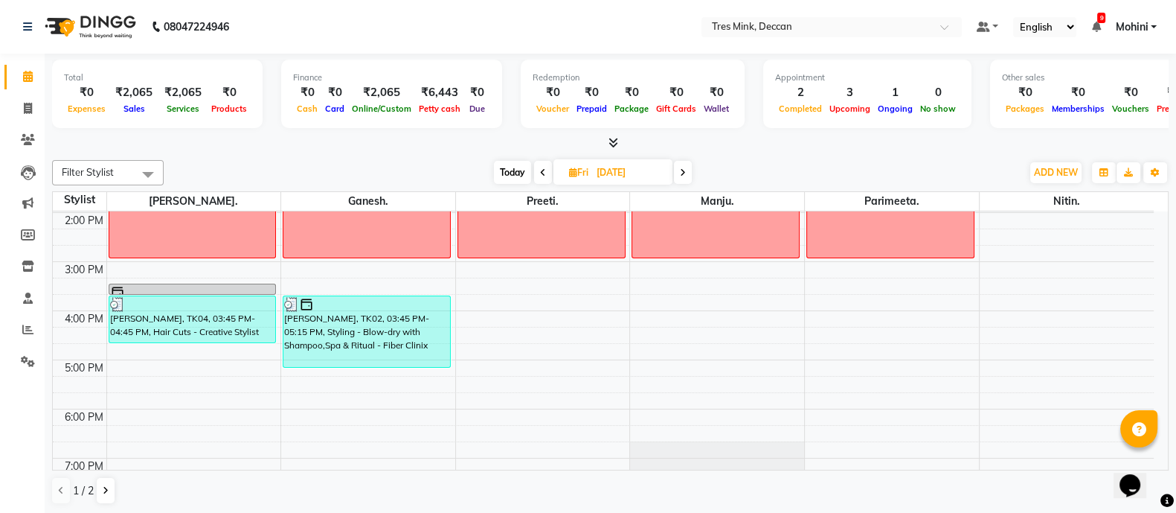
click at [535, 165] on span at bounding box center [543, 172] width 18 height 23
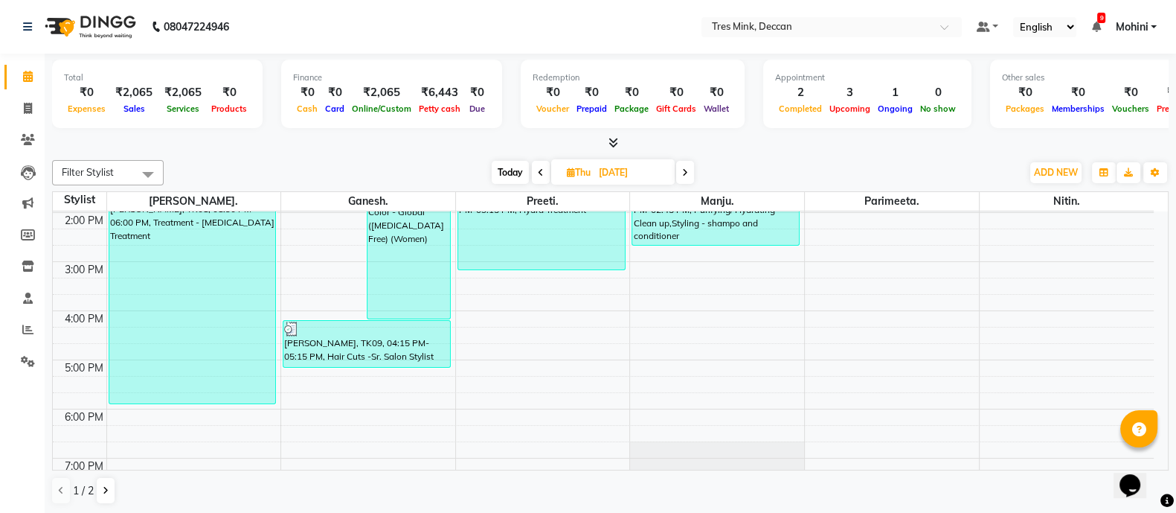
click at [535, 165] on span at bounding box center [541, 172] width 18 height 23
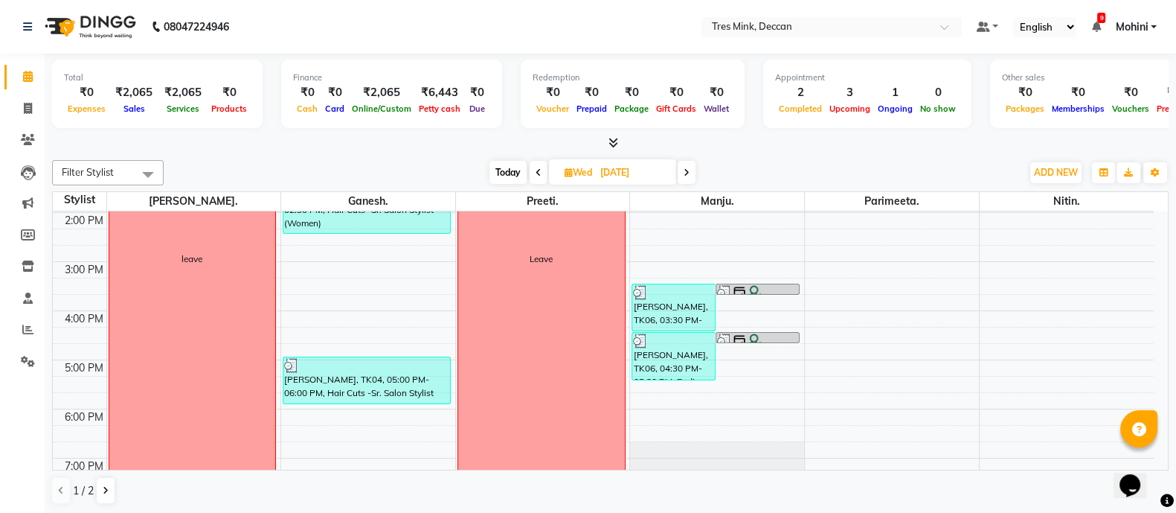
click at [536, 168] on icon at bounding box center [539, 172] width 6 height 9
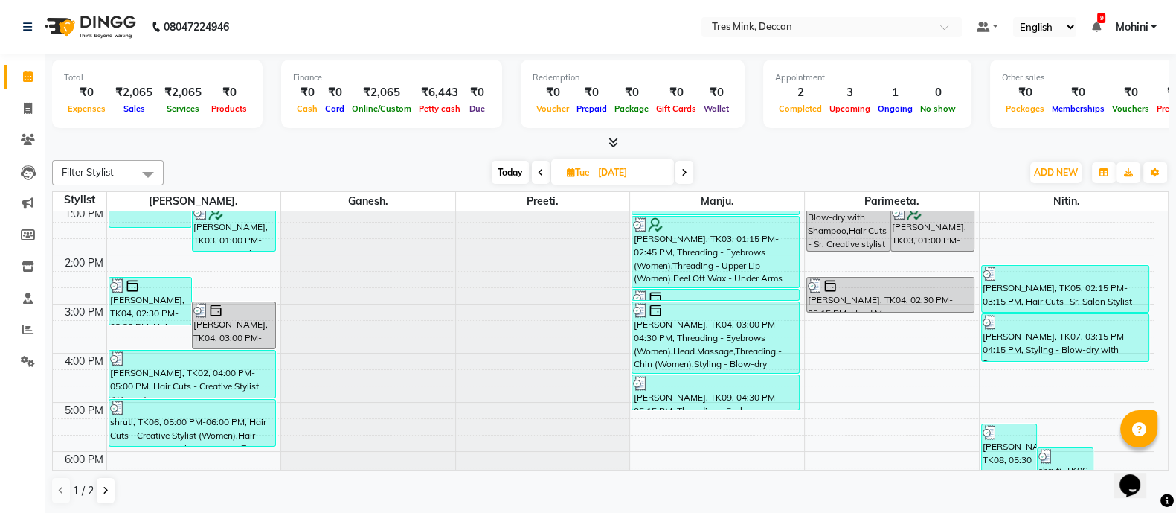
scroll to position [373, 0]
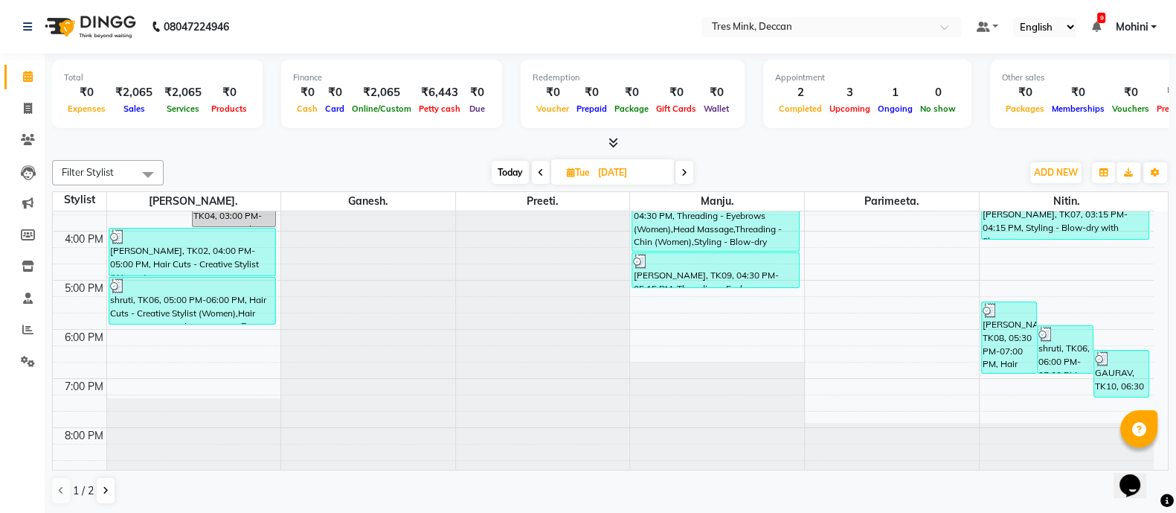
click at [539, 168] on icon at bounding box center [541, 172] width 6 height 9
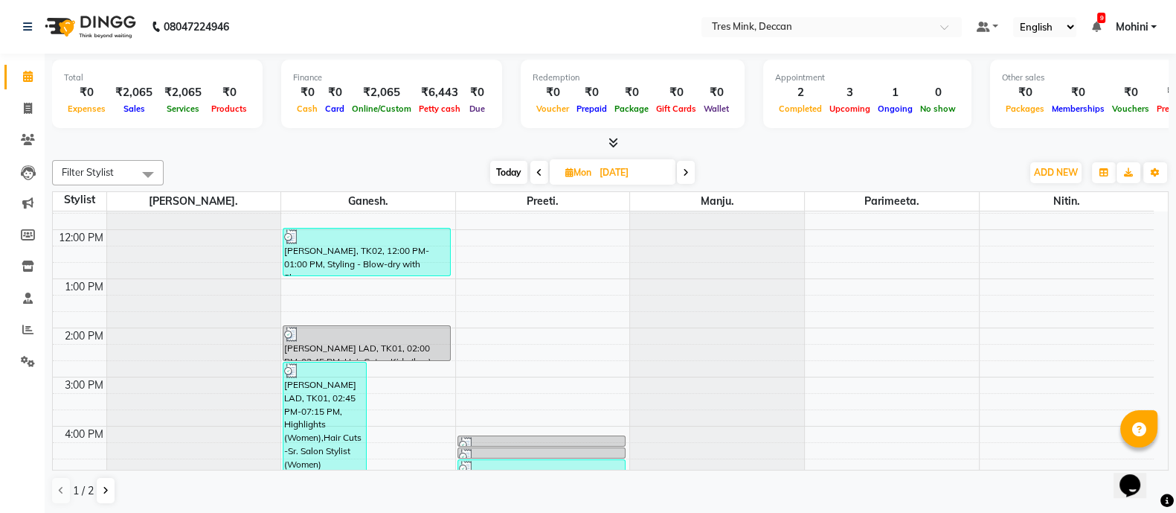
scroll to position [180, 0]
click at [536, 169] on icon at bounding box center [539, 172] width 6 height 9
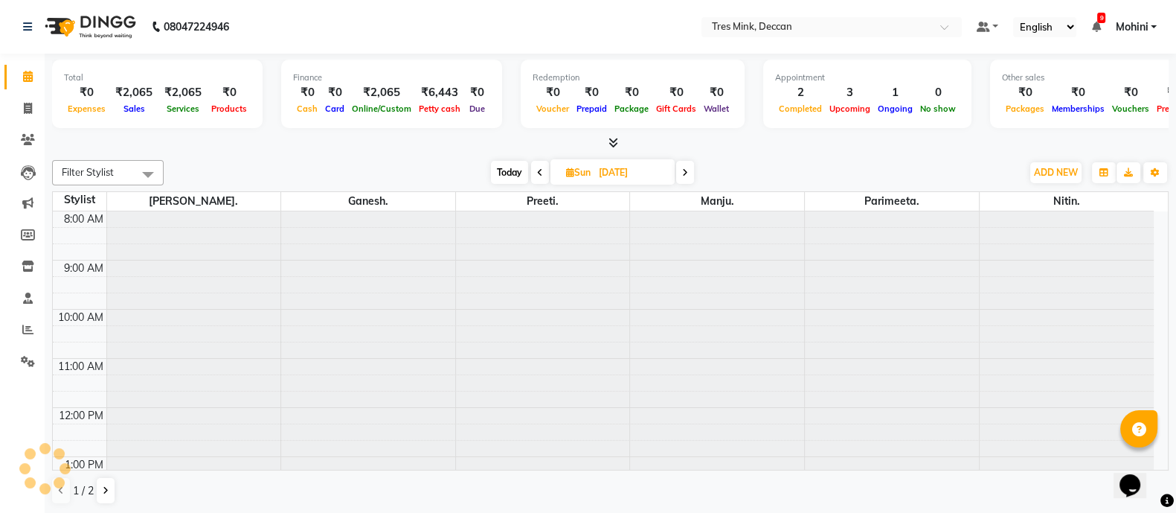
scroll to position [293, 0]
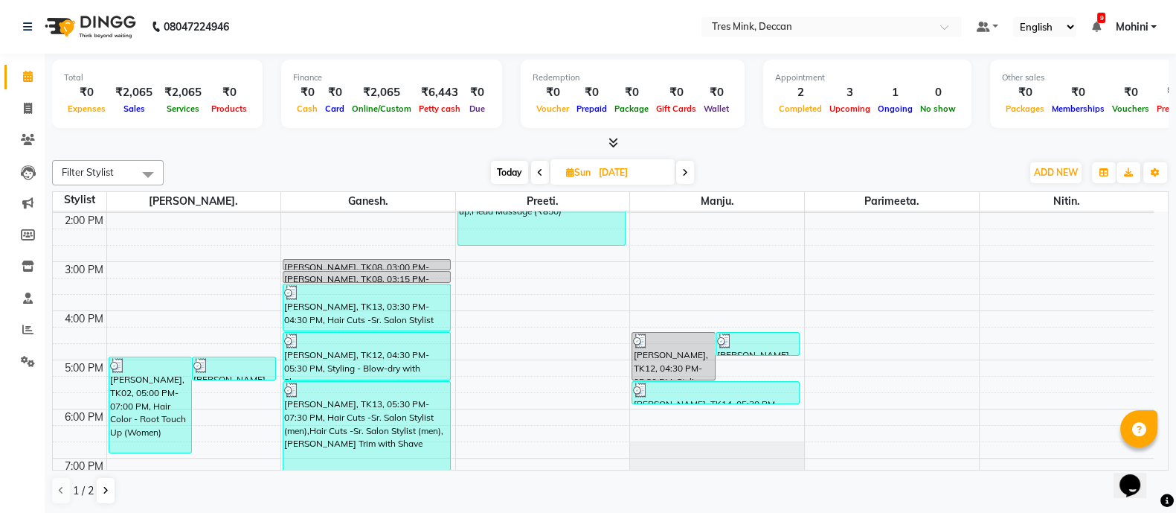
click at [536, 169] on span at bounding box center [540, 172] width 18 height 23
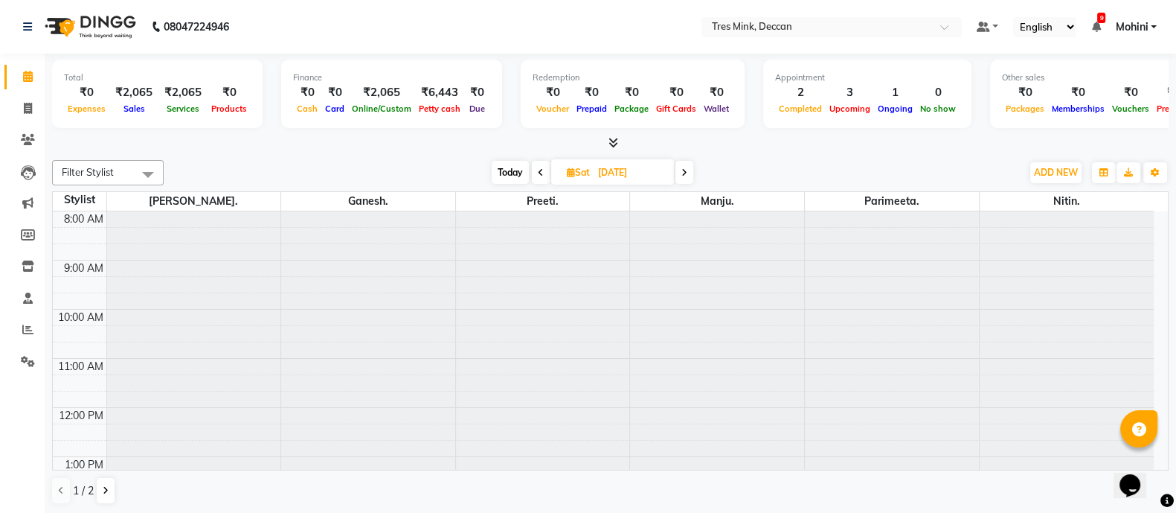
click at [536, 169] on span at bounding box center [541, 172] width 18 height 23
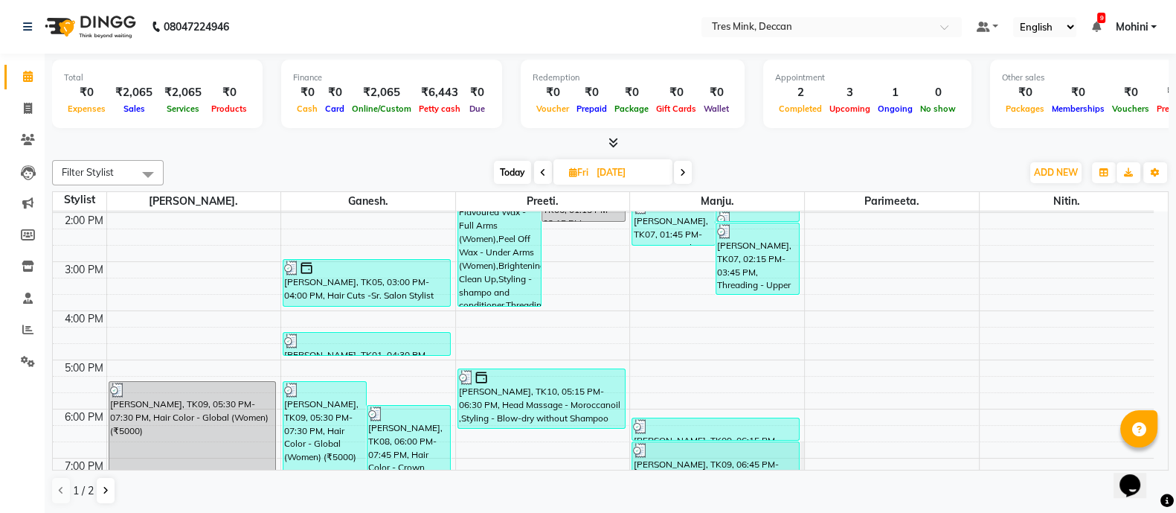
click at [536, 169] on span at bounding box center [543, 172] width 18 height 23
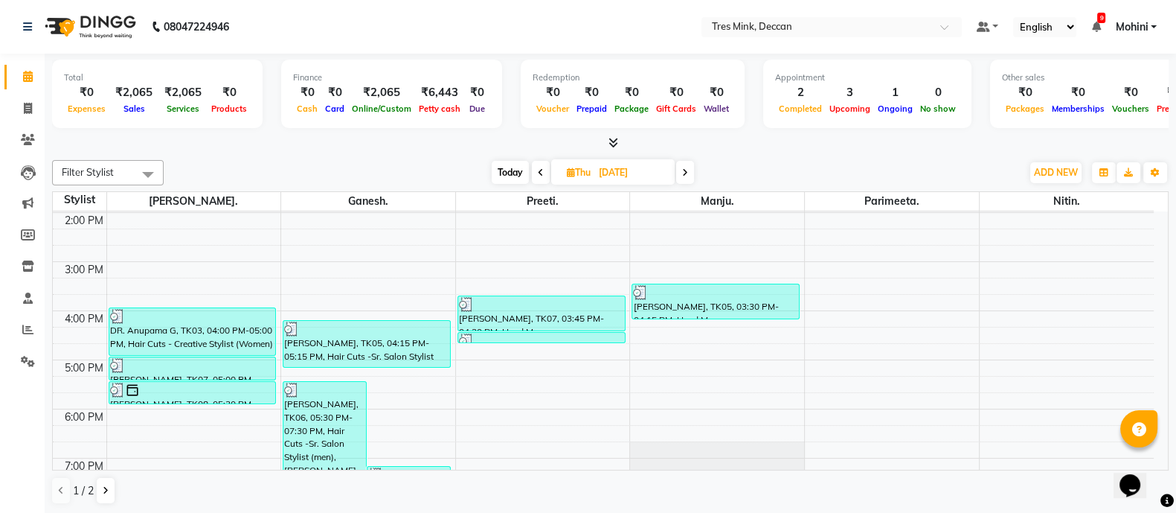
click at [536, 169] on span at bounding box center [541, 172] width 18 height 23
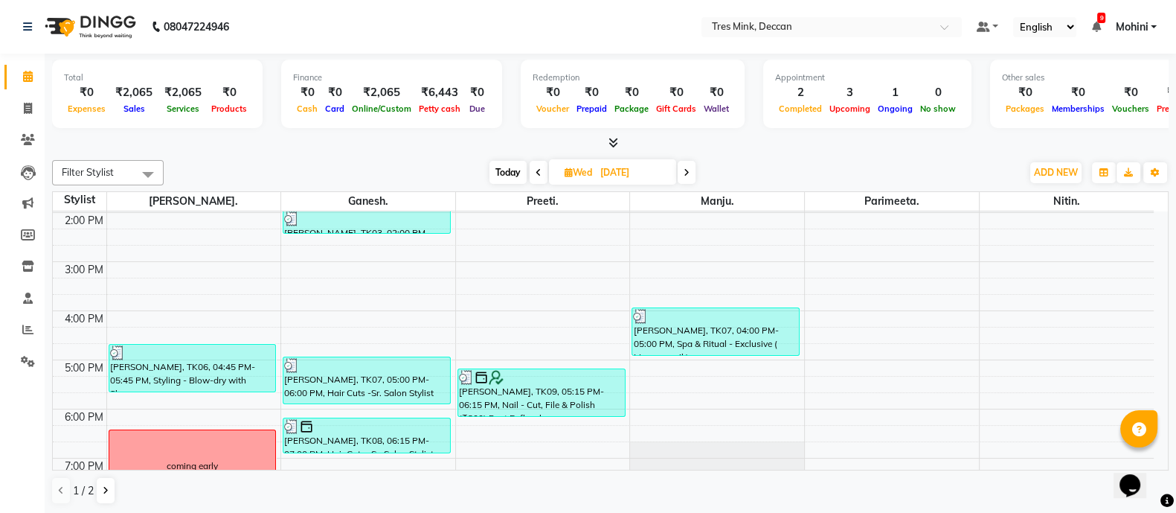
click at [536, 169] on icon at bounding box center [539, 172] width 6 height 9
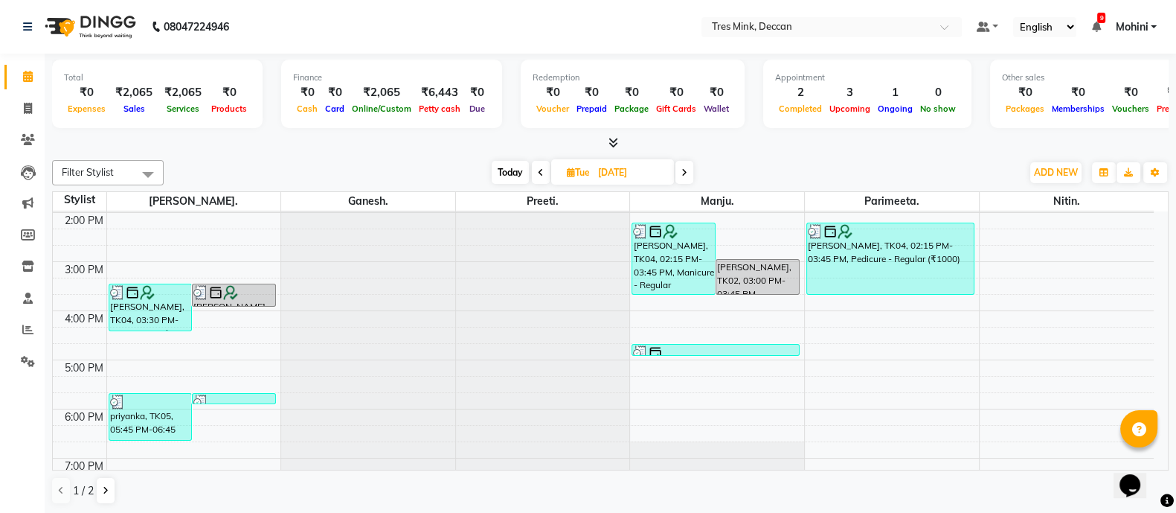
click at [536, 169] on span at bounding box center [541, 172] width 18 height 23
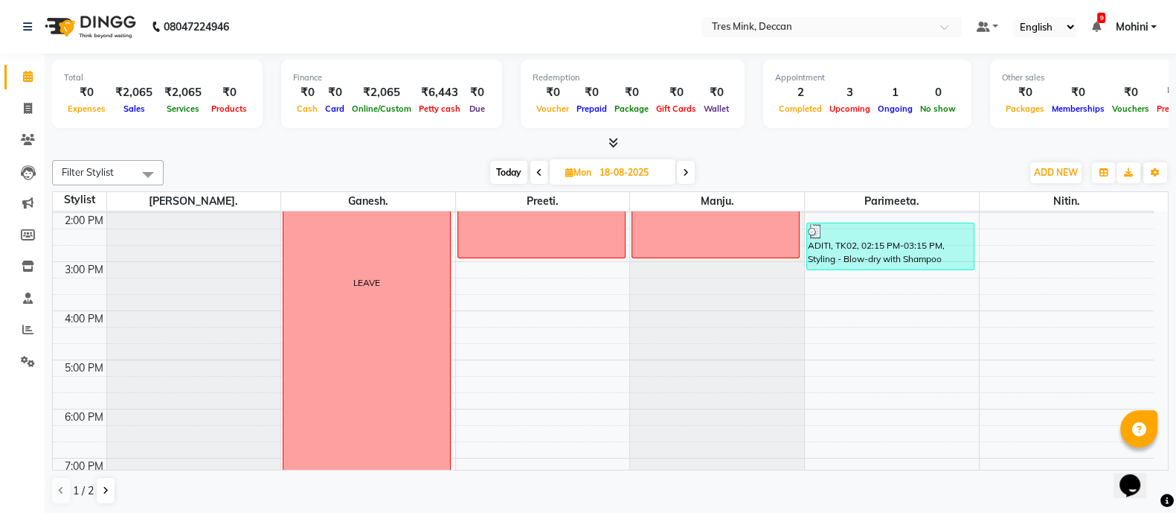
click at [536, 169] on icon at bounding box center [539, 172] width 6 height 9
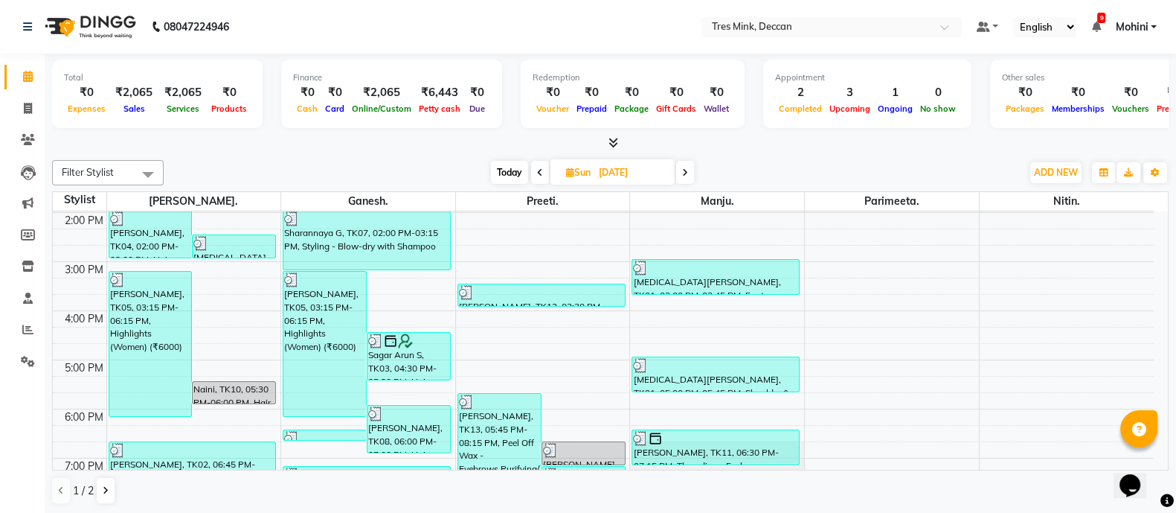
click at [536, 169] on span at bounding box center [540, 172] width 18 height 23
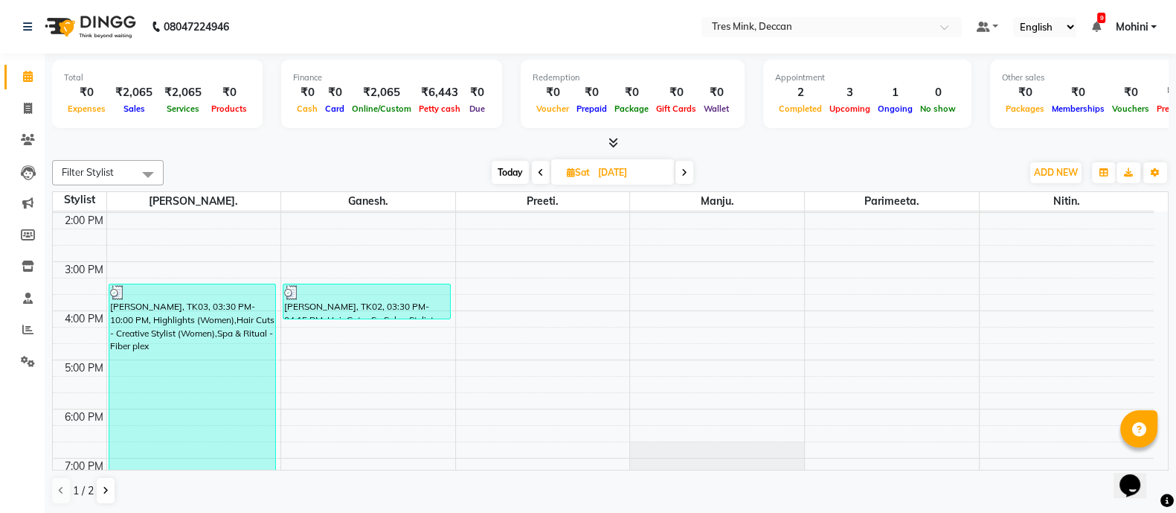
click at [536, 169] on span at bounding box center [541, 172] width 18 height 23
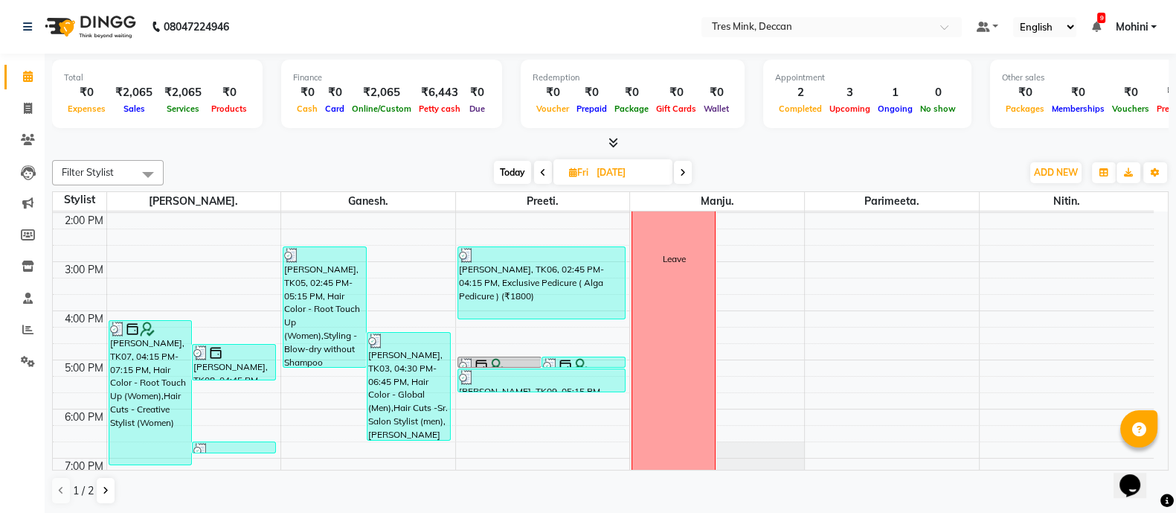
click at [536, 169] on span at bounding box center [543, 172] width 18 height 23
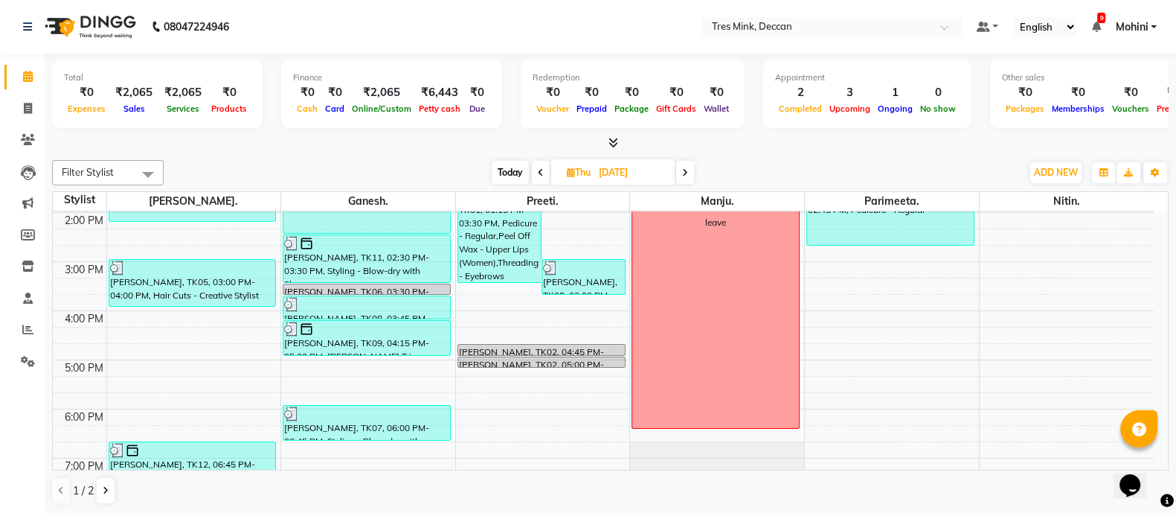
click at [536, 169] on span at bounding box center [541, 172] width 18 height 23
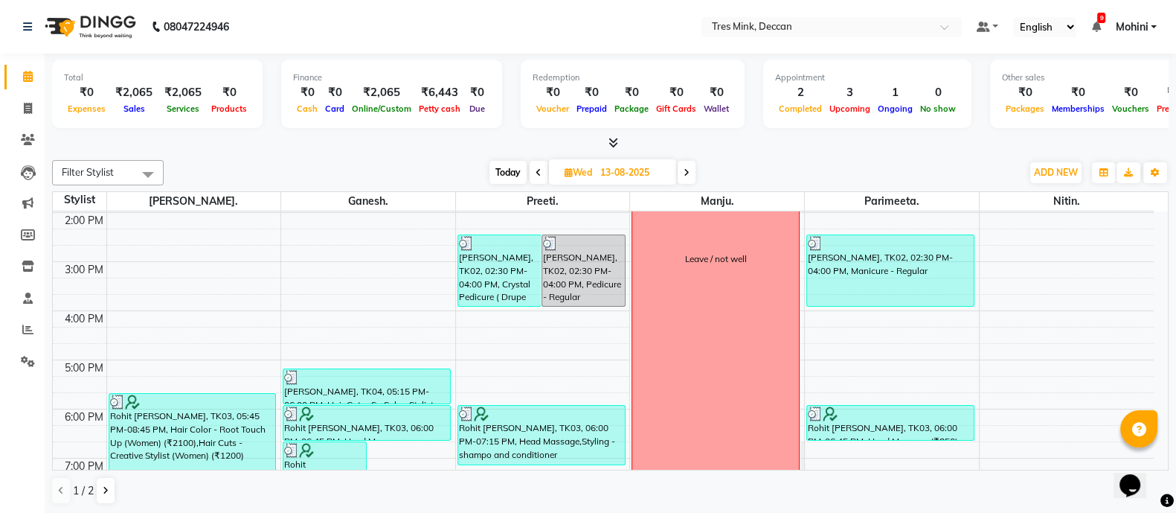
click at [536, 169] on icon at bounding box center [539, 172] width 6 height 9
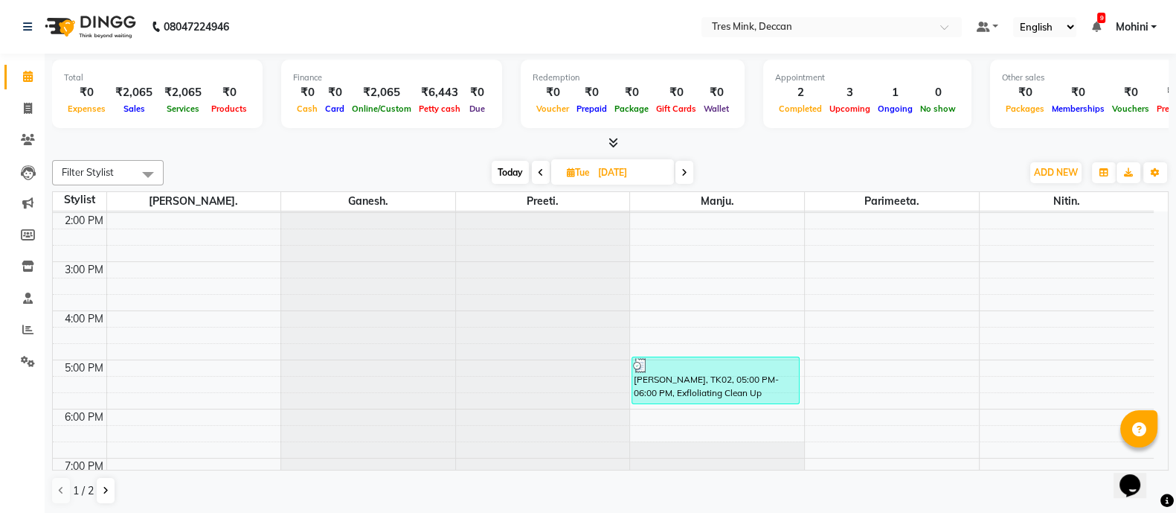
click at [536, 169] on span at bounding box center [541, 172] width 18 height 23
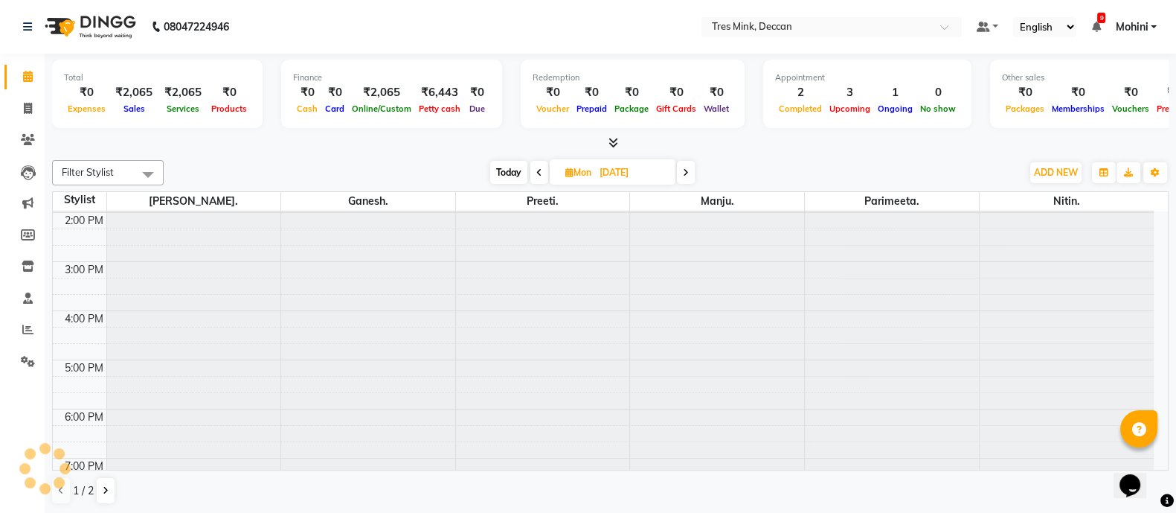
scroll to position [0, 0]
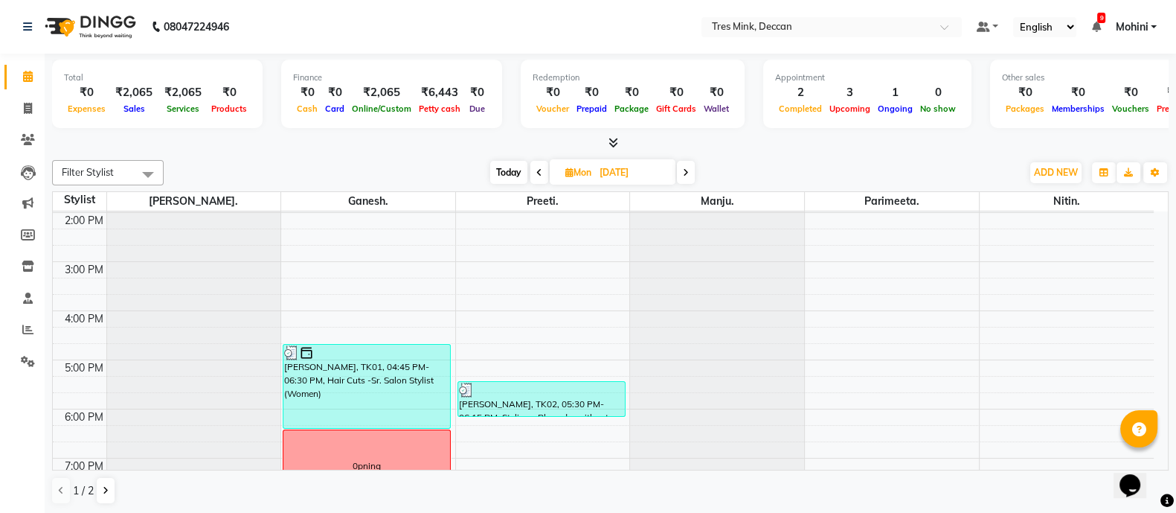
click at [536, 169] on icon at bounding box center [539, 172] width 6 height 9
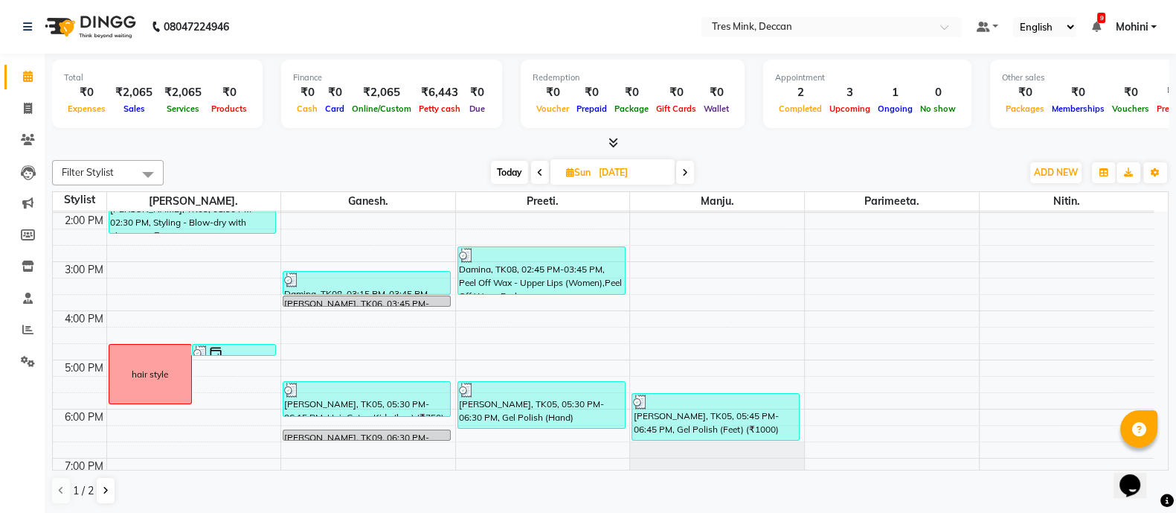
click at [536, 169] on span at bounding box center [540, 172] width 18 height 23
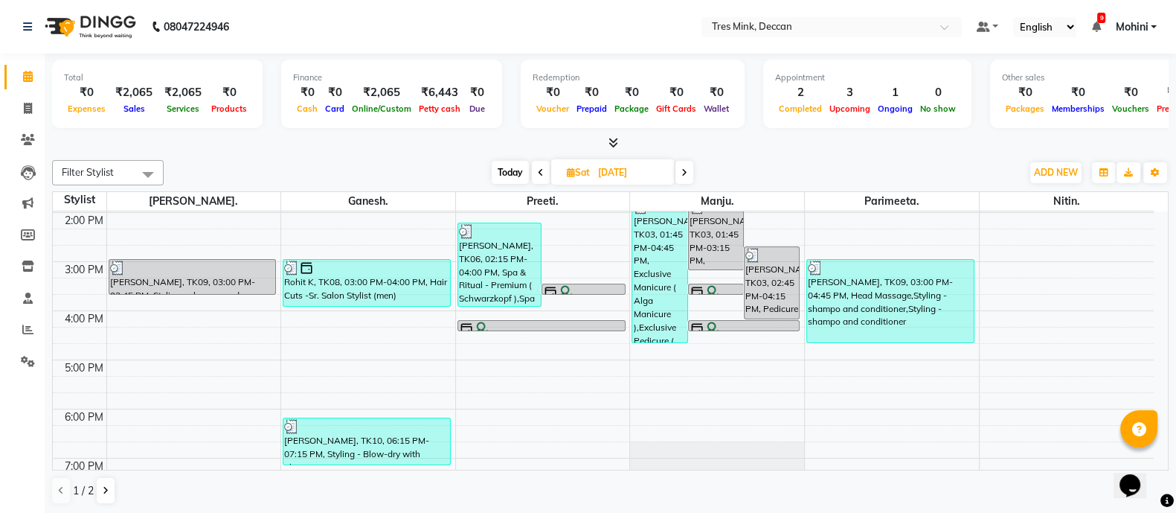
click at [536, 169] on span at bounding box center [541, 172] width 18 height 23
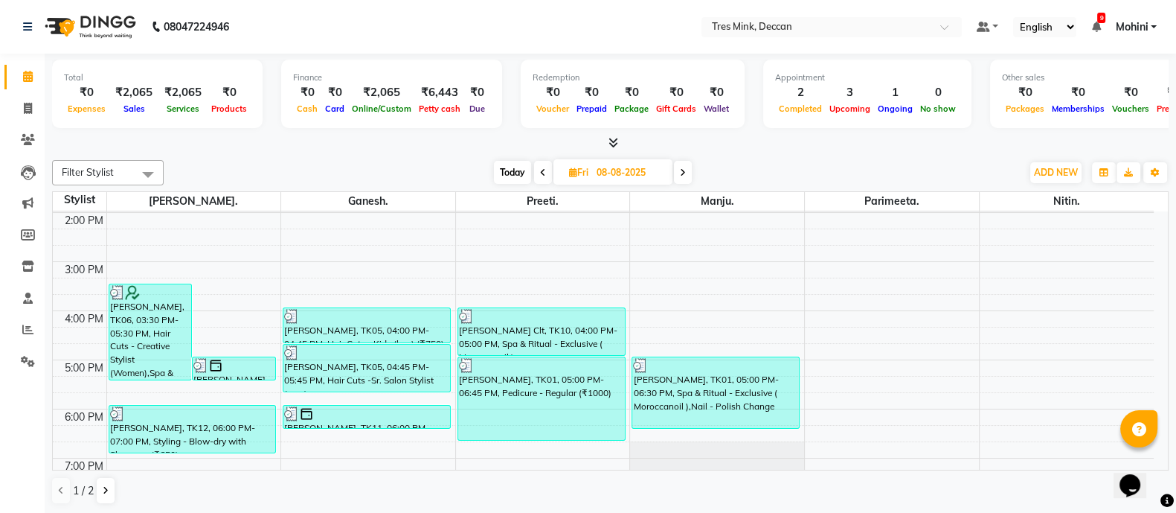
click at [536, 169] on span at bounding box center [543, 172] width 18 height 23
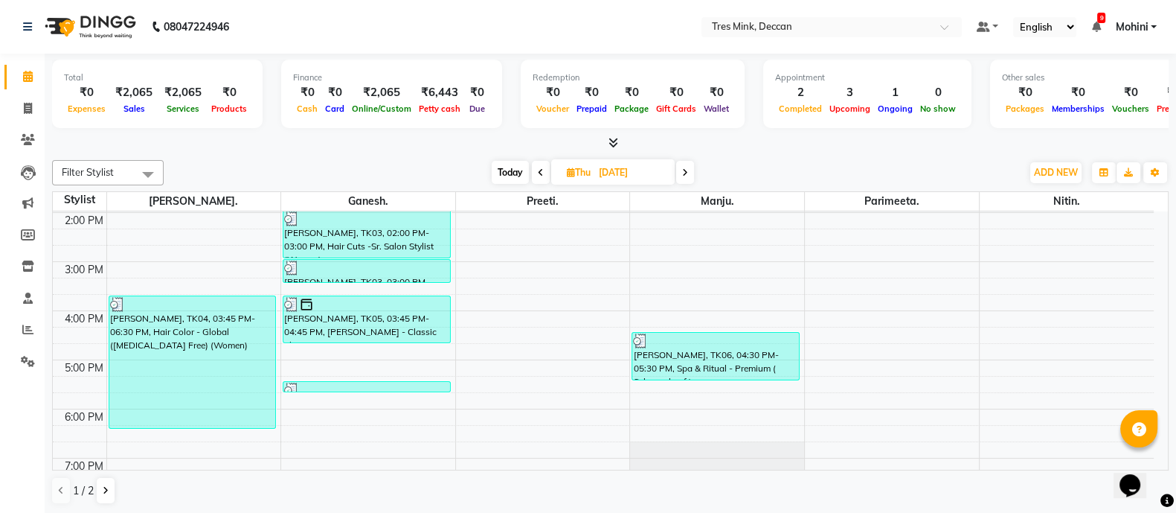
click at [536, 169] on span at bounding box center [541, 172] width 18 height 23
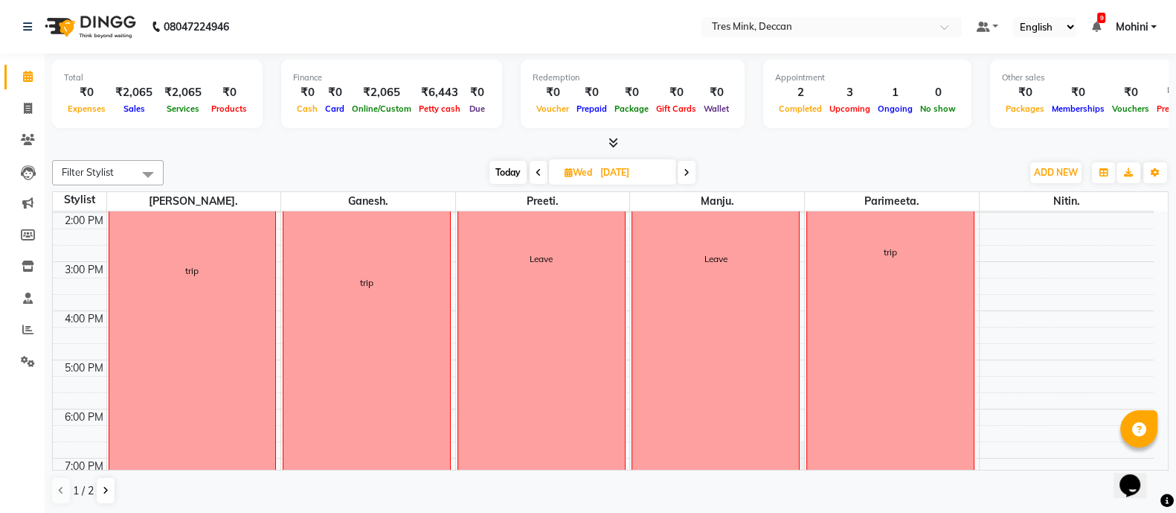
click at [536, 169] on icon at bounding box center [539, 172] width 6 height 9
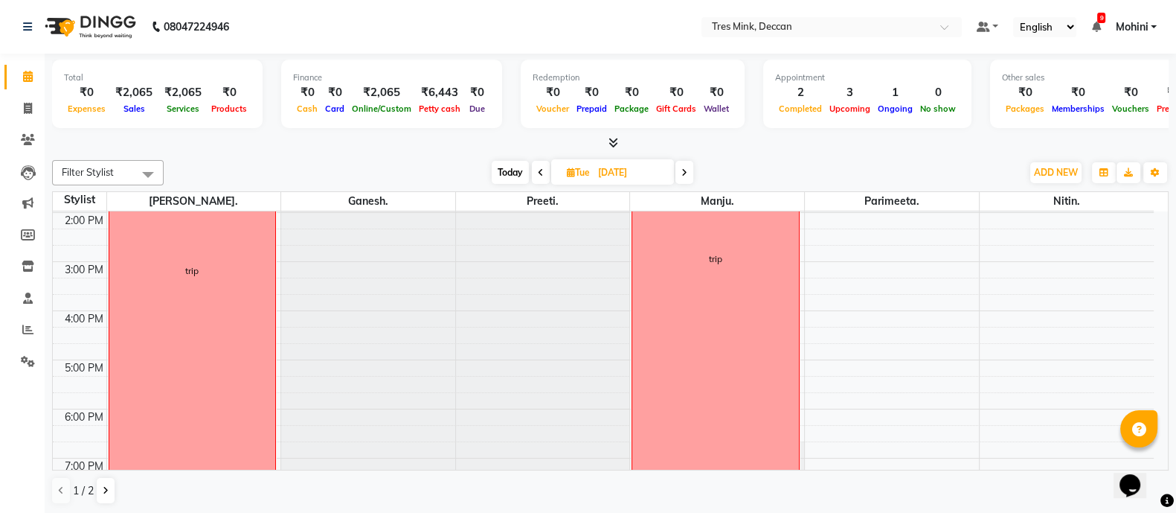
click at [536, 169] on span at bounding box center [541, 172] width 18 height 23
type input "[DATE]"
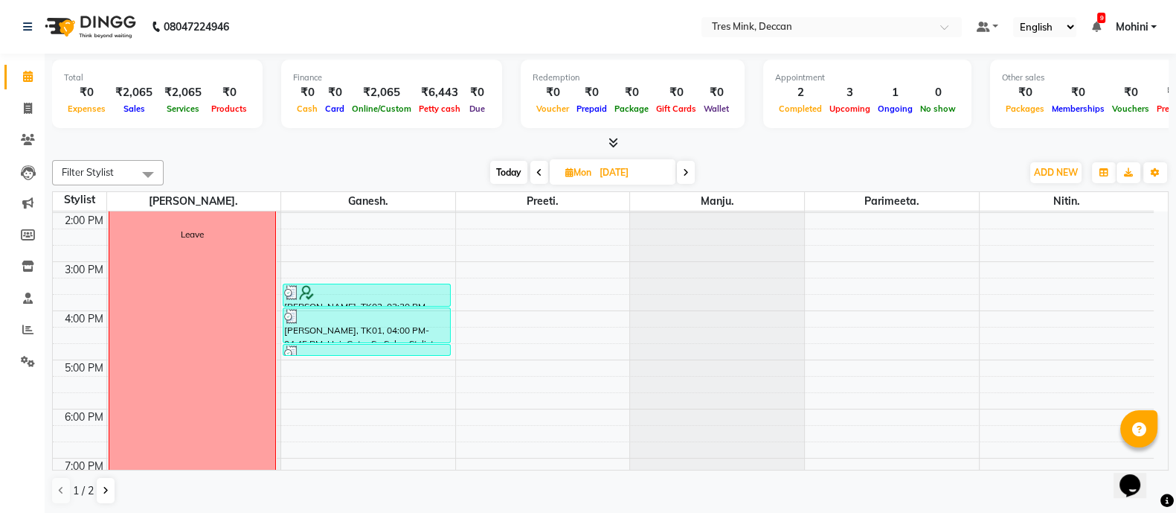
click at [567, 176] on span "[DATE]" at bounding box center [613, 171] width 126 height 25
click at [565, 167] on icon at bounding box center [569, 172] width 8 height 10
select select "8"
select select "2025"
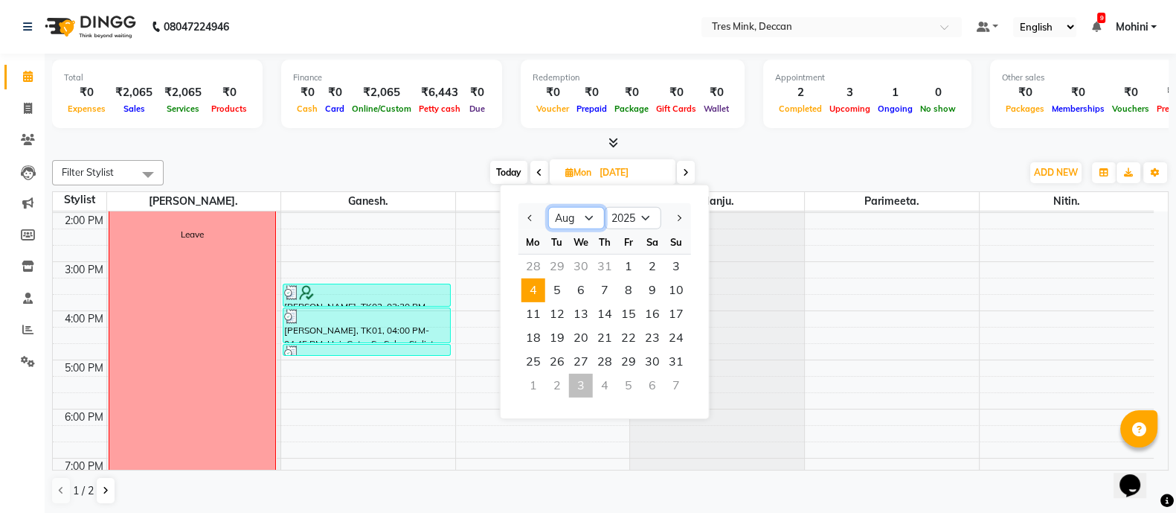
click at [592, 221] on select "Jan Feb Mar Apr May Jun [DATE] Aug Sep Oct Nov Dec" at bounding box center [576, 218] width 57 height 22
select select "9"
click at [548, 207] on select "Jan Feb Mar Apr May Jun [DATE] Aug Sep Oct Nov Dec" at bounding box center [576, 218] width 57 height 22
click at [585, 257] on span "3" at bounding box center [581, 266] width 24 height 24
type input "[DATE]"
